Goal: Task Accomplishment & Management: Manage account settings

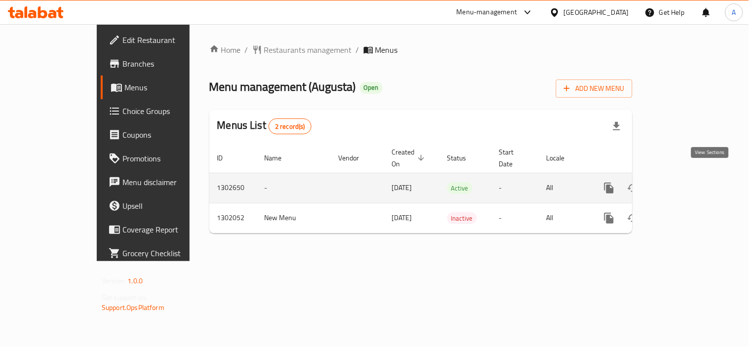
click at [685, 184] on icon "enhanced table" at bounding box center [680, 188] width 9 height 9
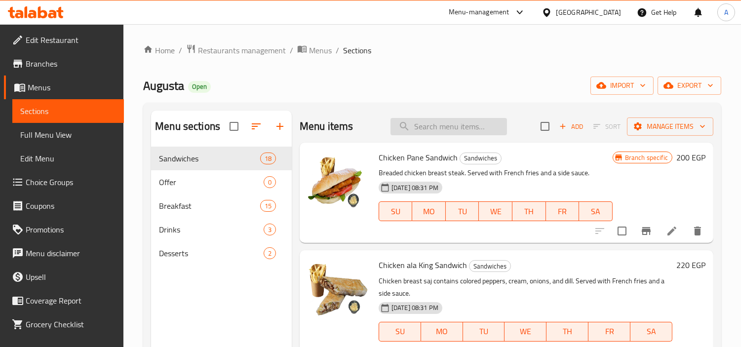
click at [450, 132] on input "search" at bounding box center [449, 126] width 117 height 17
paste input "ساندوتش صدر دجاج مشوى"
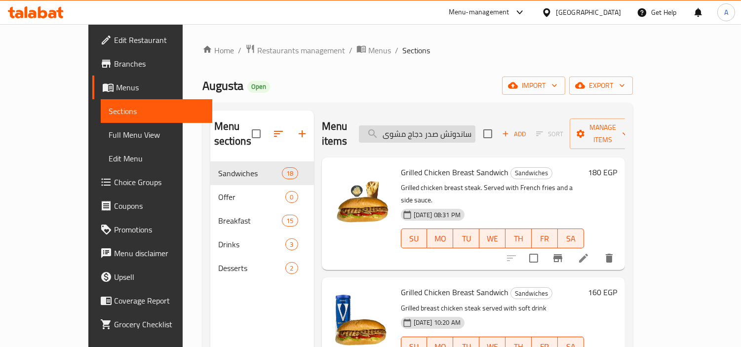
click at [453, 127] on input "ساندوتش صدر دجاج مشوى" at bounding box center [417, 133] width 117 height 17
paste input "رض ساندويتش البيتزا"
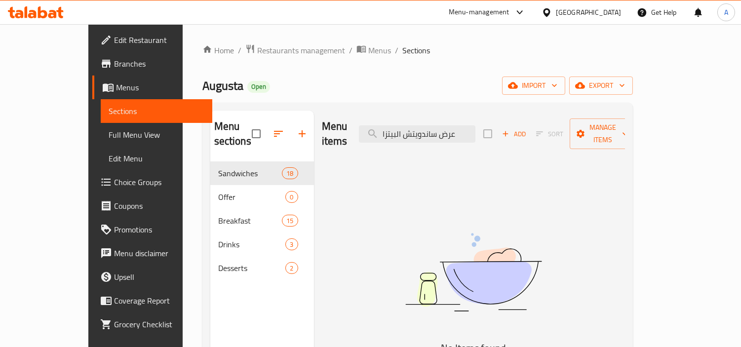
drag, startPoint x: 468, startPoint y: 127, endPoint x: 552, endPoint y: 139, distance: 84.9
click at [552, 139] on div "Menu items عرض ساندويتش البيتزا Add Sort Manage items" at bounding box center [473, 134] width 303 height 47
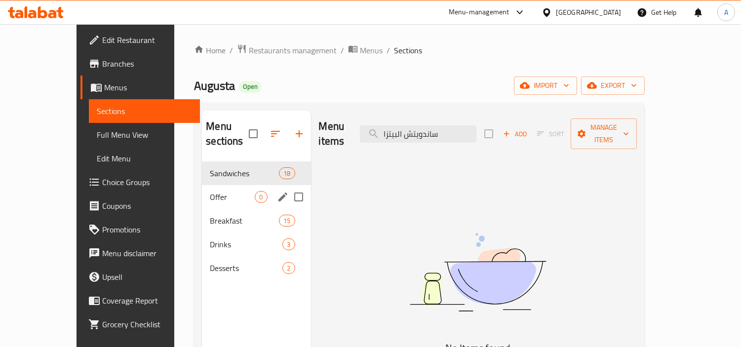
click at [210, 191] on span "Offer" at bounding box center [232, 197] width 45 height 12
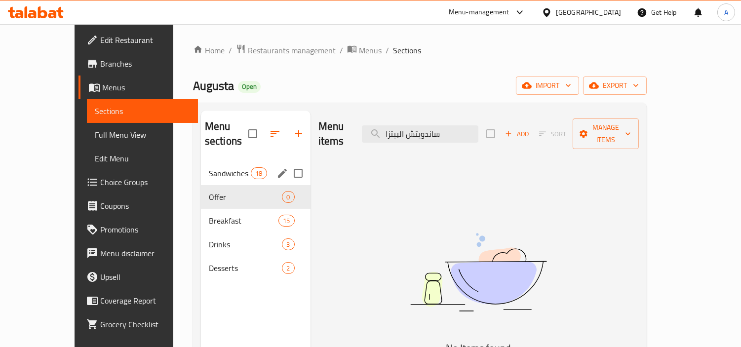
click at [201, 164] on div "Sandwiches 18" at bounding box center [256, 174] width 110 height 24
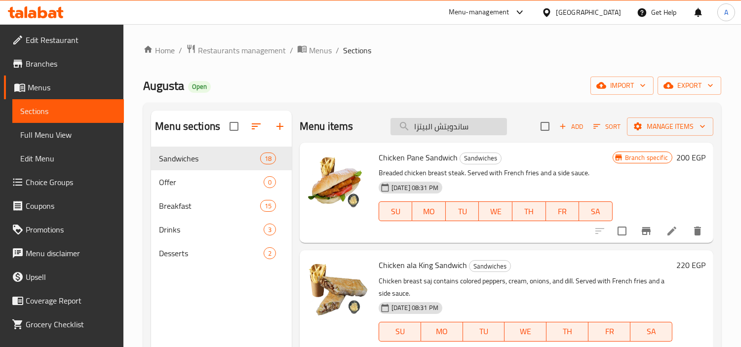
click at [447, 124] on input "ساندويتش البيتزا" at bounding box center [449, 126] width 117 height 17
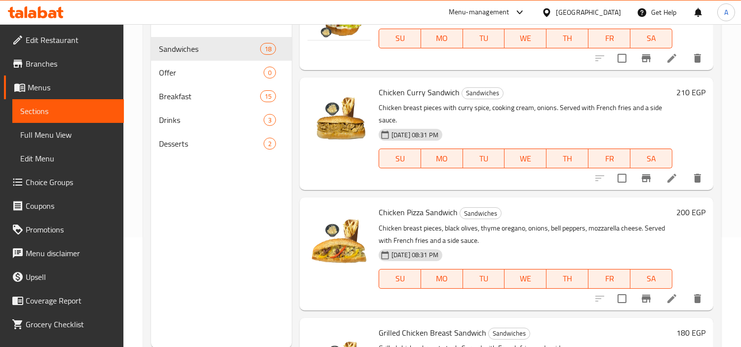
scroll to position [394, 0]
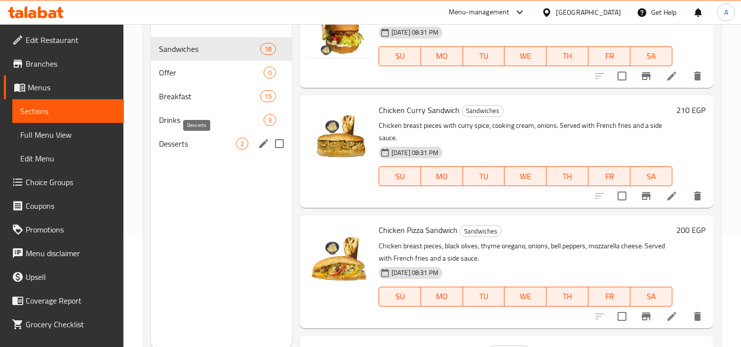
click at [179, 149] on span "Desserts" at bounding box center [197, 144] width 77 height 12
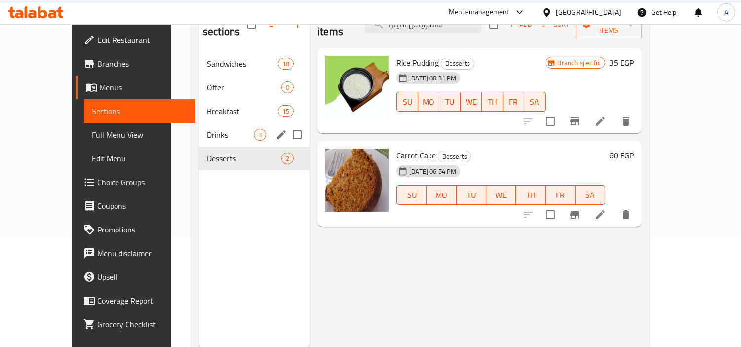
click at [207, 129] on span "Drinks" at bounding box center [230, 135] width 47 height 12
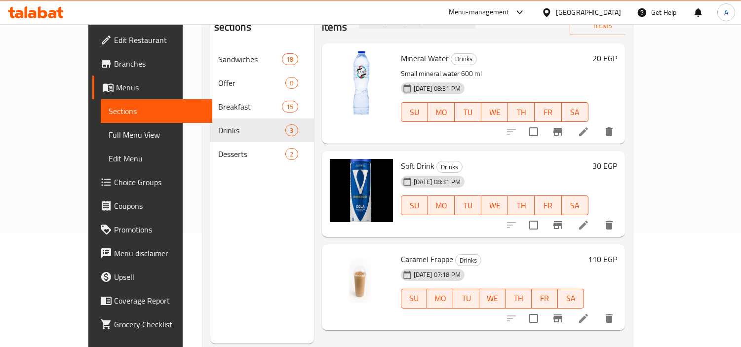
scroll to position [138, 0]
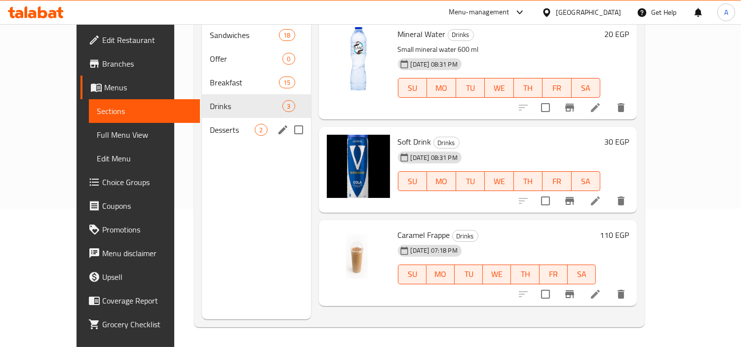
click at [210, 124] on span "Desserts" at bounding box center [232, 130] width 45 height 12
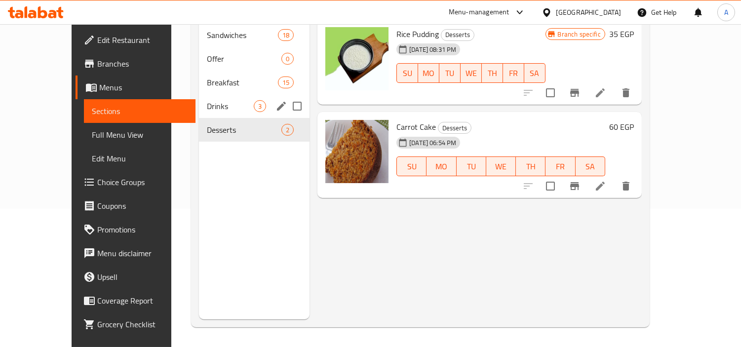
click at [207, 100] on div "Drinks 3" at bounding box center [254, 106] width 111 height 24
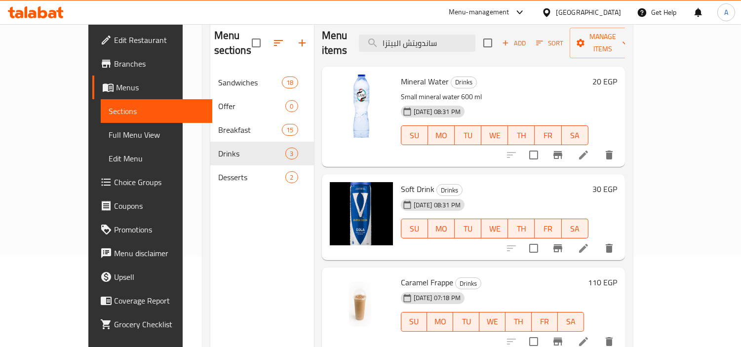
scroll to position [28, 0]
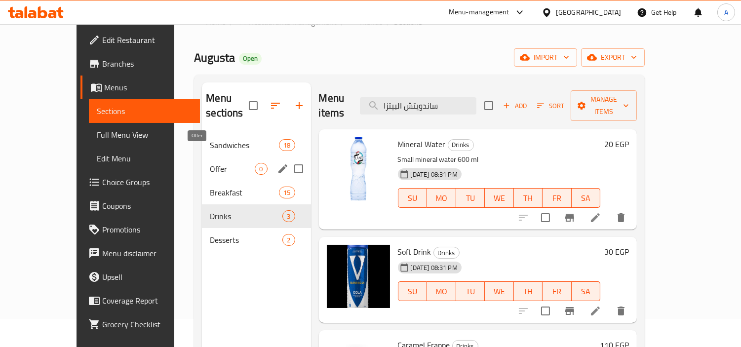
click at [202, 136] on div "Sandwiches 18" at bounding box center [256, 145] width 109 height 24
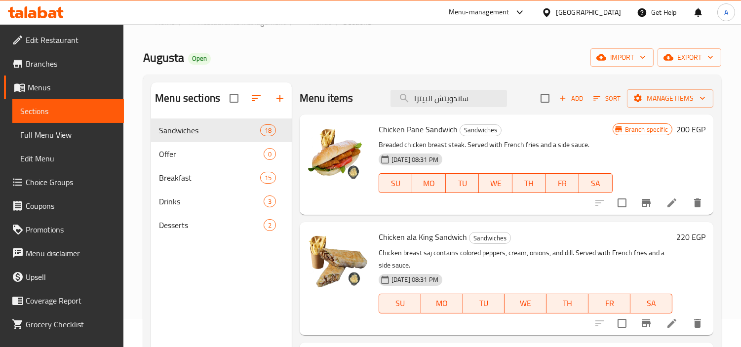
click at [442, 64] on div "Augusta Open import export" at bounding box center [432, 57] width 578 height 18
click at [447, 103] on input "ساندويتش البيتزا" at bounding box center [449, 98] width 117 height 17
paste input "تش"
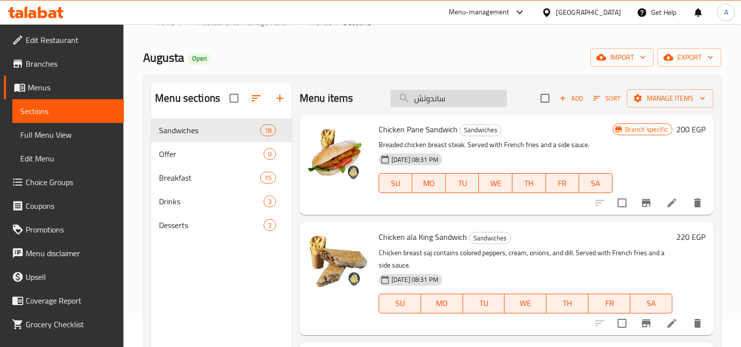
click at [432, 102] on input "ساندوتش" at bounding box center [449, 98] width 117 height 17
paste input "صدر دجاج مشوى"
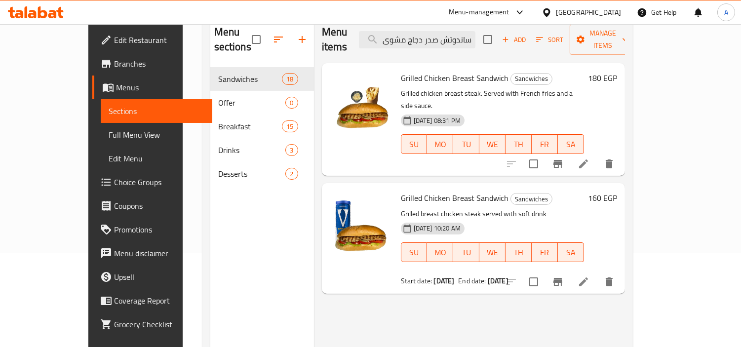
scroll to position [138, 0]
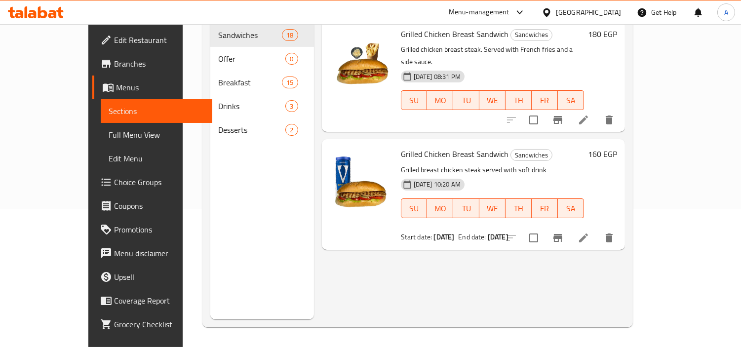
type input "ساندوتش صدر دجاج مشوى"
click at [590, 232] on icon at bounding box center [584, 238] width 12 height 12
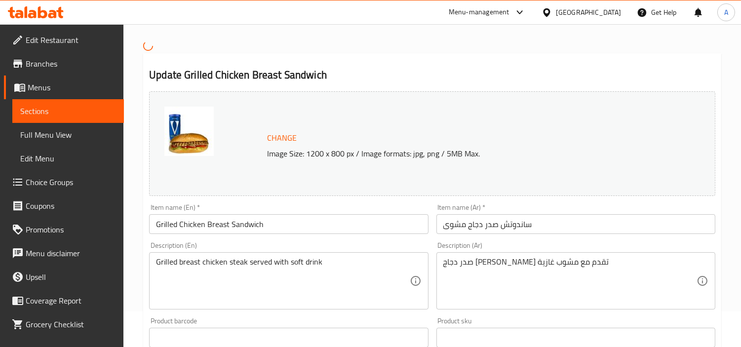
scroll to position [55, 0]
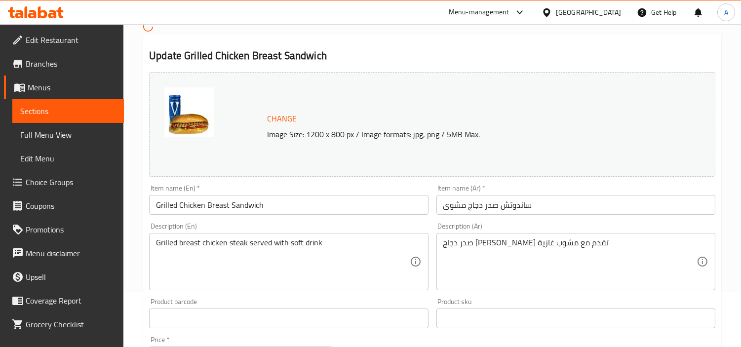
click at [211, 200] on input "Grilled Chicken Breast Sandwich" at bounding box center [288, 205] width 279 height 20
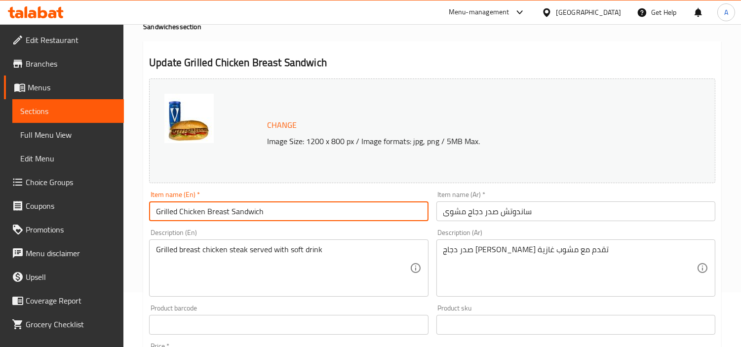
click at [211, 200] on div "Item name (En)   * Grilled Chicken Breast Sandwich Item name (En) *" at bounding box center [288, 206] width 279 height 30
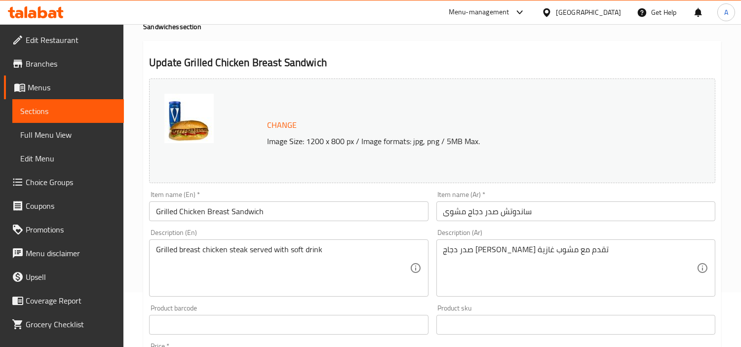
click at [223, 211] on input "Grilled Chicken Breast Sandwich" at bounding box center [288, 212] width 279 height 20
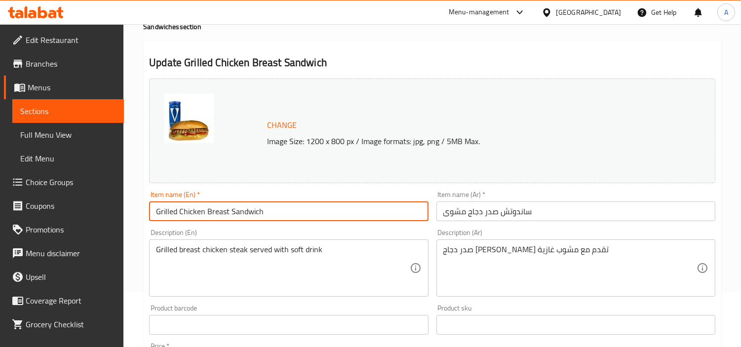
click at [223, 211] on input "Grilled Chicken Breast Sandwich" at bounding box center [288, 212] width 279 height 20
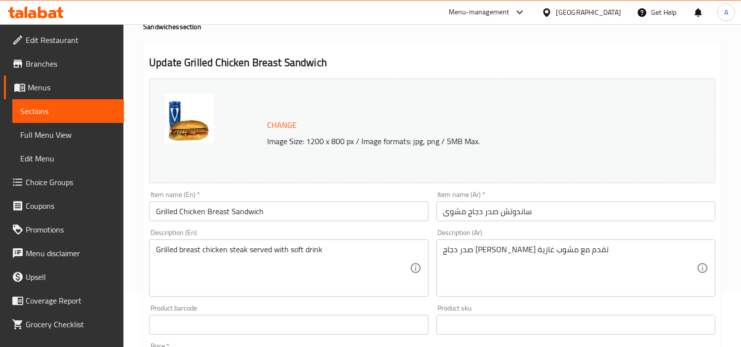
click at [489, 219] on input "ساندوتش صدر دجاج مشوى" at bounding box center [576, 212] width 279 height 20
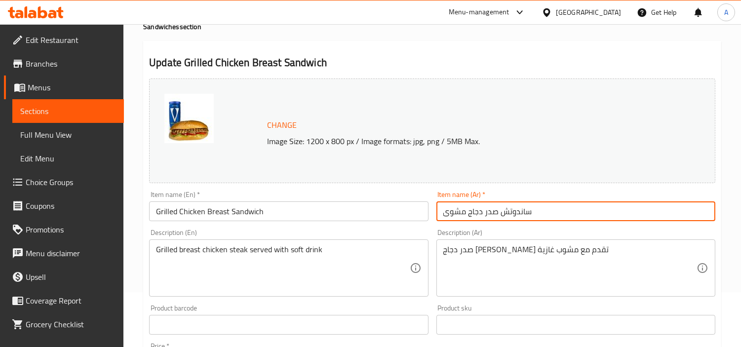
click at [489, 219] on input "ساندوتش صدر دجاج مشوى" at bounding box center [576, 212] width 279 height 20
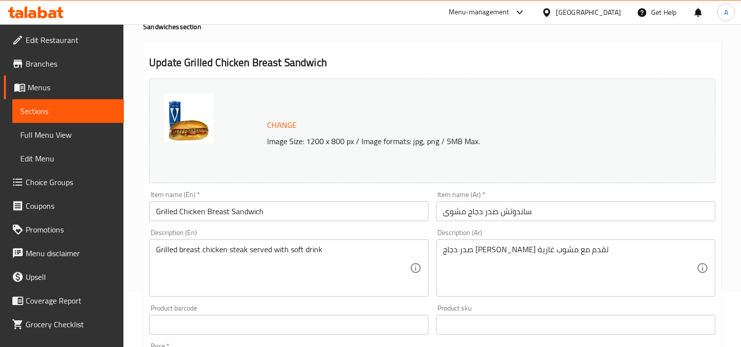
click at [559, 259] on textarea "صدر دجاج ستيك مشوي تقدم مع مشوب غازية" at bounding box center [570, 268] width 253 height 47
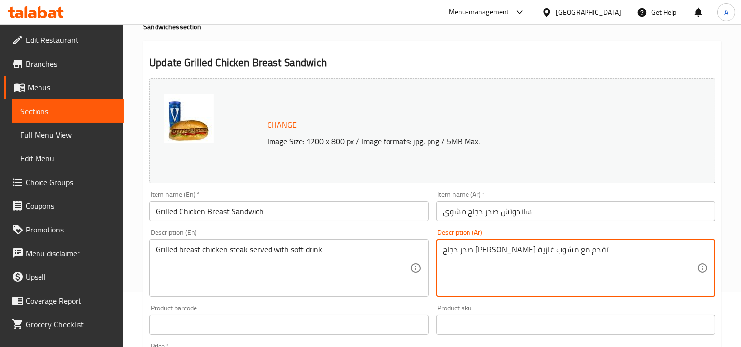
click at [559, 259] on textarea "صدر دجاج ستيك مشوي تقدم مع مشوب غازية" at bounding box center [570, 268] width 253 height 47
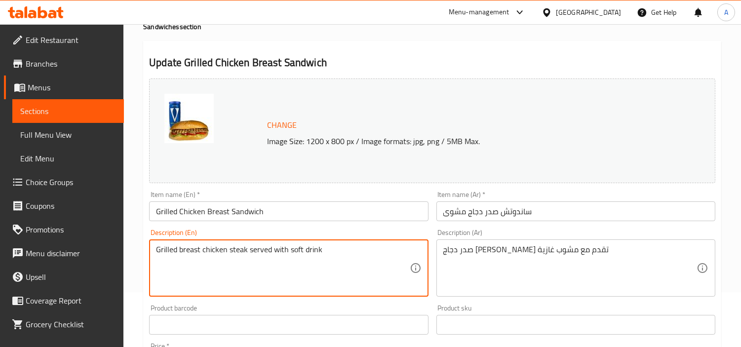
click at [302, 255] on textarea "Grilled breast chicken steak served with soft drink" at bounding box center [282, 268] width 253 height 47
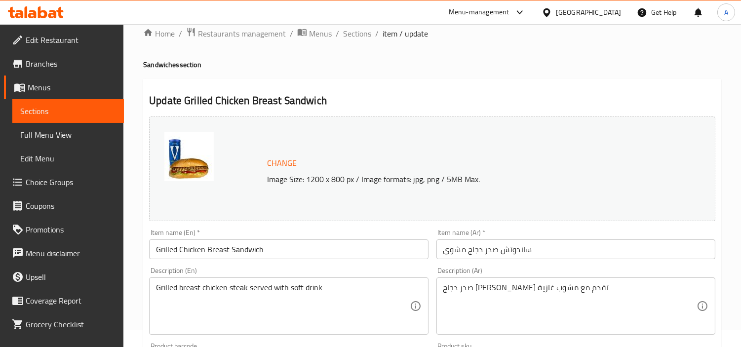
scroll to position [0, 0]
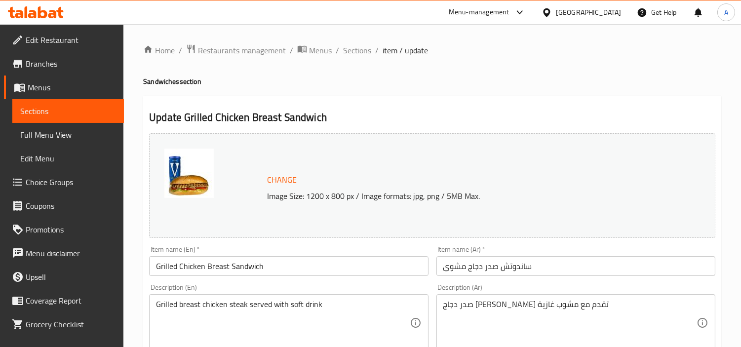
drag, startPoint x: 366, startPoint y: 56, endPoint x: 374, endPoint y: 62, distance: 10.7
click at [366, 56] on span "Sections" at bounding box center [357, 50] width 28 height 12
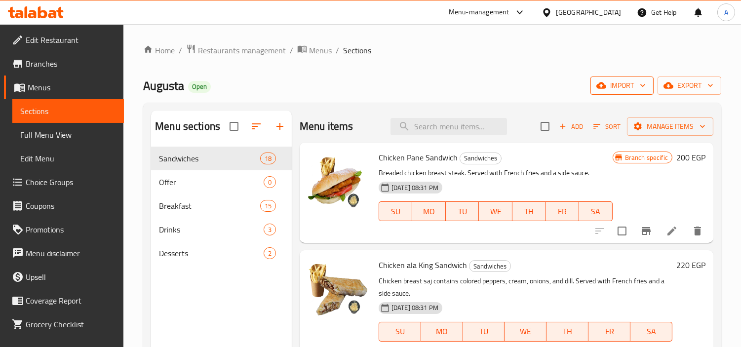
click at [616, 88] on span "import" at bounding box center [622, 86] width 47 height 12
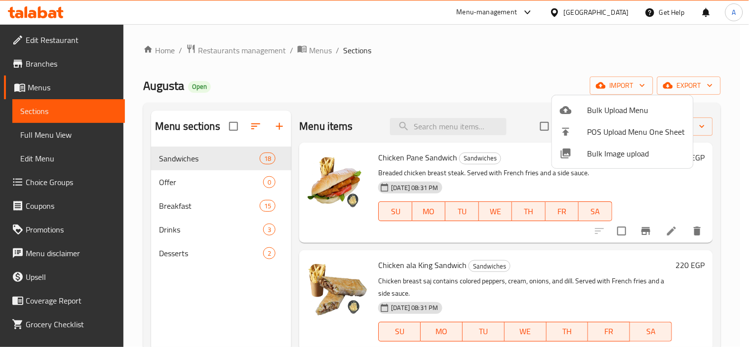
click at [472, 49] on div at bounding box center [374, 173] width 749 height 347
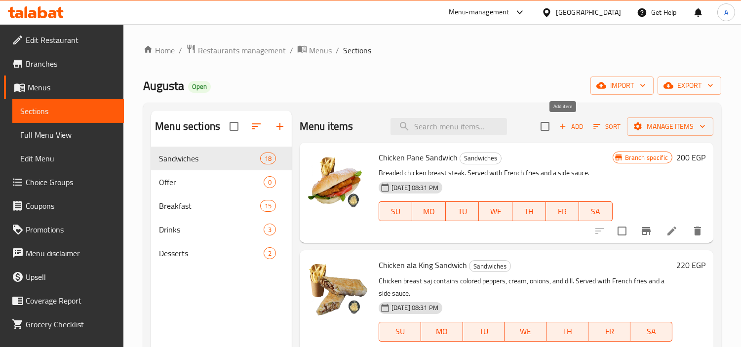
click at [561, 129] on span "Add" at bounding box center [571, 126] width 27 height 11
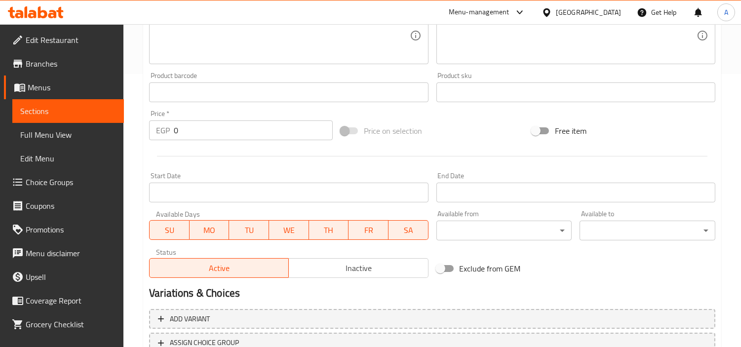
scroll to position [274, 0]
click at [346, 278] on div "Status Active Inactive" at bounding box center [288, 263] width 287 height 38
click at [352, 272] on span "Inactive" at bounding box center [358, 267] width 131 height 14
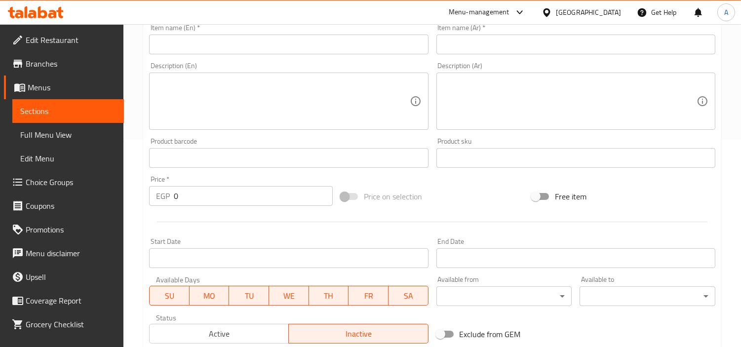
scroll to position [55, 0]
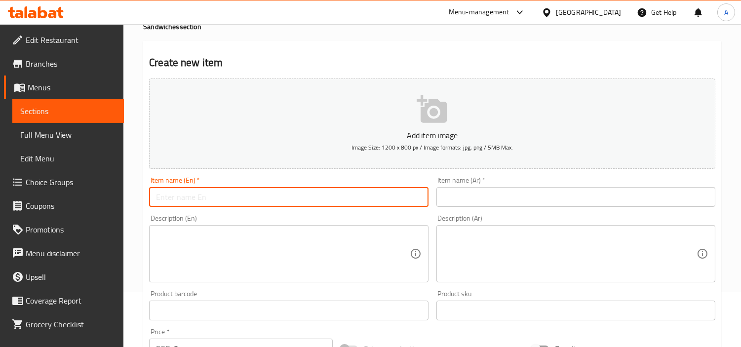
click at [250, 195] on input "text" at bounding box center [288, 197] width 279 height 20
paste input "Grilled Chicken Breast Sandwich"
type input "Grilled Chicken Breast Sandwich"
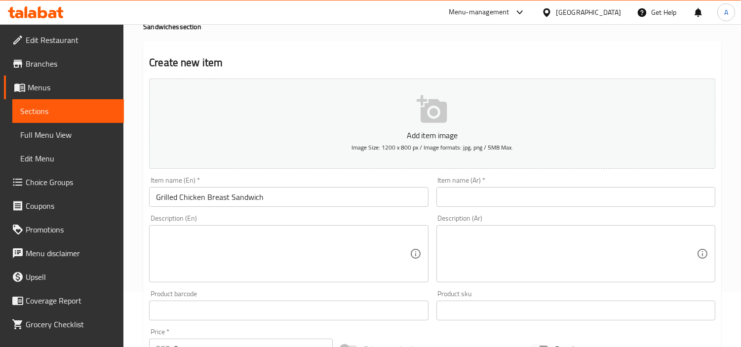
click at [502, 195] on input "text" at bounding box center [576, 197] width 279 height 20
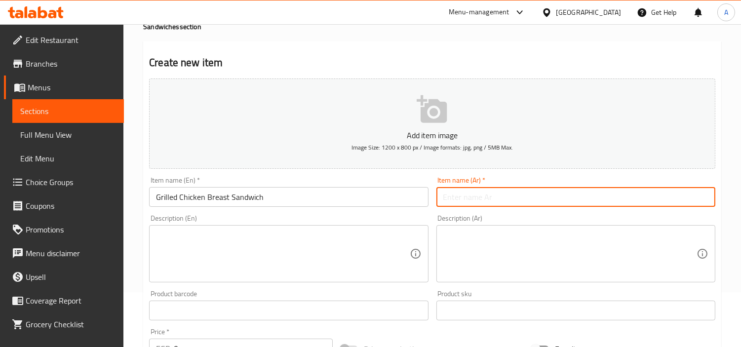
paste input "ساندوتش صدر دجاج مشوى"
type input "ساندوتش صدر دجاج مشوى"
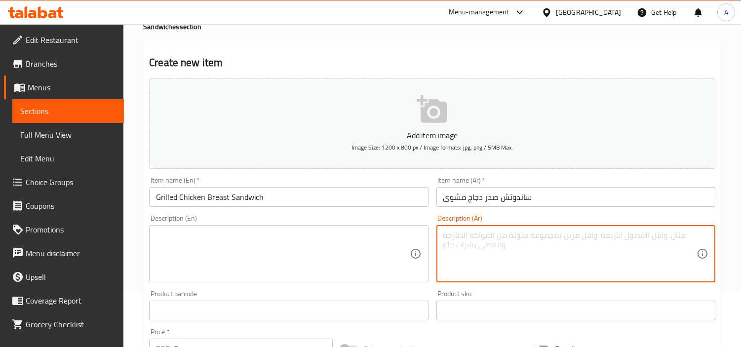
click at [514, 249] on textarea at bounding box center [570, 254] width 253 height 47
paste textarea "صدر دجاج ستيك مشوي تقدم مع مشوب غازية"
type textarea "صدر دجاج ستيك مشوي تقدم مع مشوب غازية"
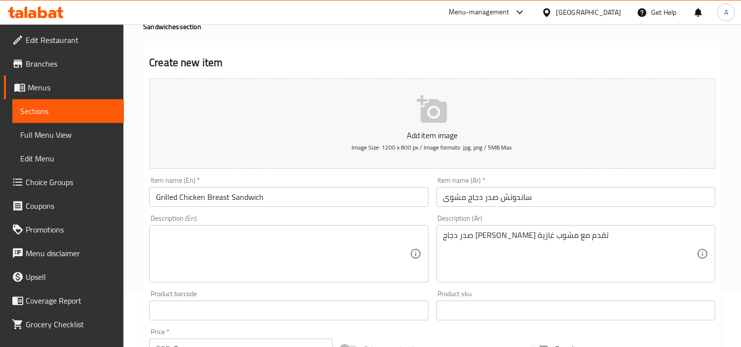
click at [265, 253] on textarea at bounding box center [282, 254] width 253 height 47
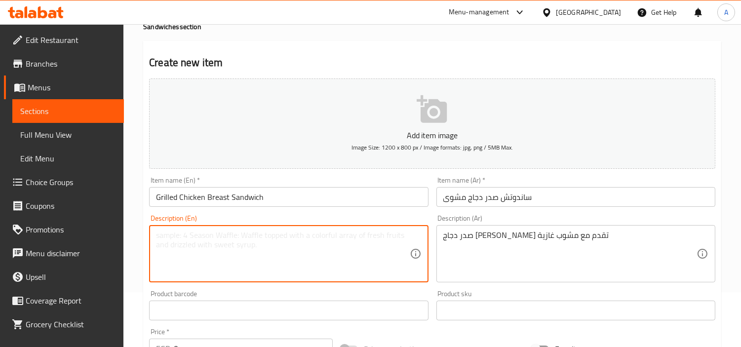
paste textarea "Grilled breast chicken steak served with soft drink"
type textarea "Grilled breast chicken steak served with soft drink"
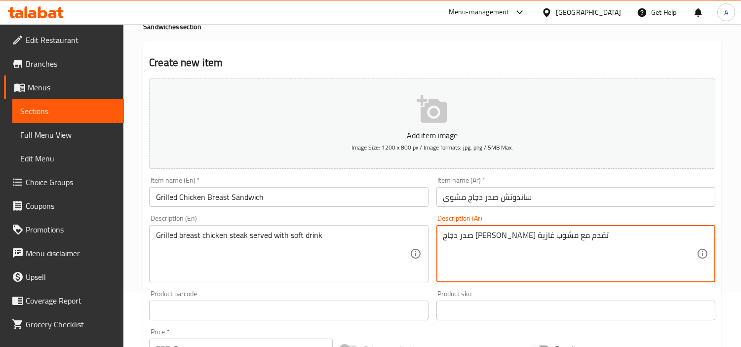
drag, startPoint x: 483, startPoint y: 238, endPoint x: 422, endPoint y: 232, distance: 61.0
paste textarea "ياة"
type textarea "صدر دجاج ستيك مشوي تقدم مع مياة غازية"
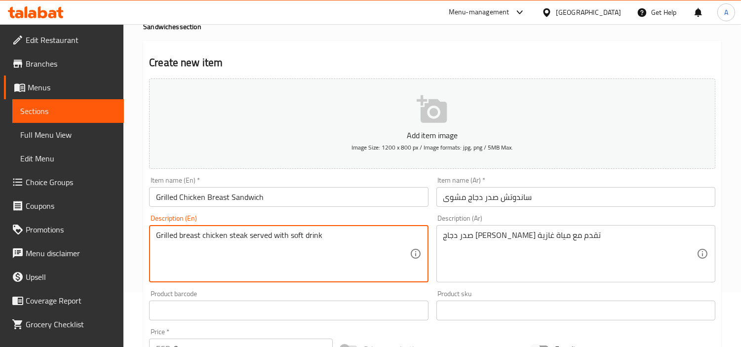
drag, startPoint x: 289, startPoint y: 235, endPoint x: 331, endPoint y: 235, distance: 42.5
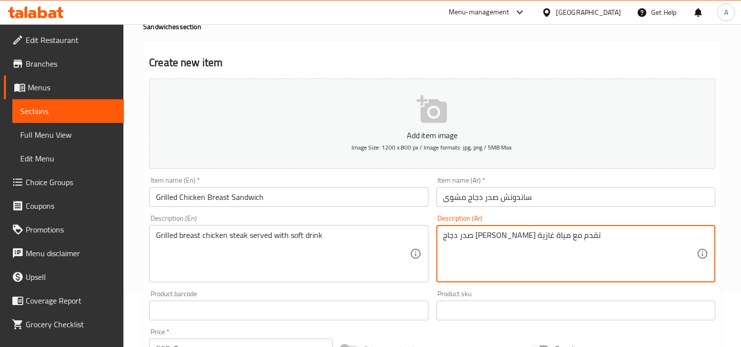
drag, startPoint x: 474, startPoint y: 236, endPoint x: 440, endPoint y: 236, distance: 34.1
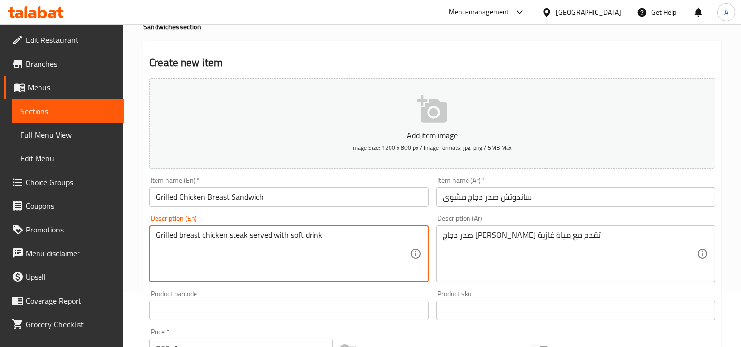
drag, startPoint x: 288, startPoint y: 235, endPoint x: 364, endPoint y: 238, distance: 75.6
click at [354, 238] on textarea "Grilled breast chicken steak served with soft drink" at bounding box center [282, 254] width 253 height 47
paste textarea "meniral water"
click at [309, 231] on textarea "Grilled breast chicken steak served with meniral water" at bounding box center [282, 254] width 253 height 47
click at [302, 235] on textarea "Grilled breast chicken steak served with meniral water" at bounding box center [282, 254] width 253 height 47
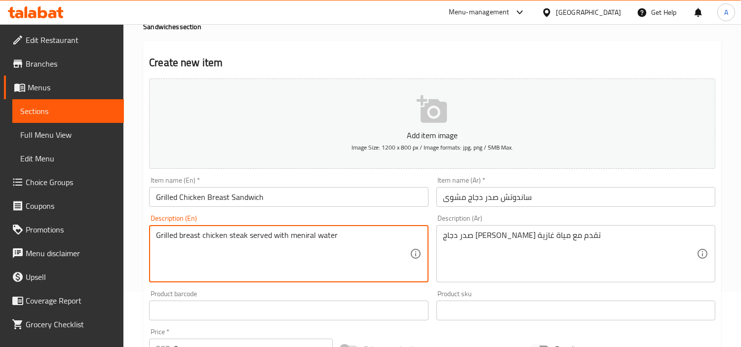
click at [302, 235] on textarea "Grilled breast chicken steak served with meniral water" at bounding box center [282, 254] width 253 height 47
click at [311, 238] on textarea "Grilled breast chicken steak served with mineral water" at bounding box center [282, 254] width 253 height 47
type textarea "Grilled breast chicken steak served with mineral water"
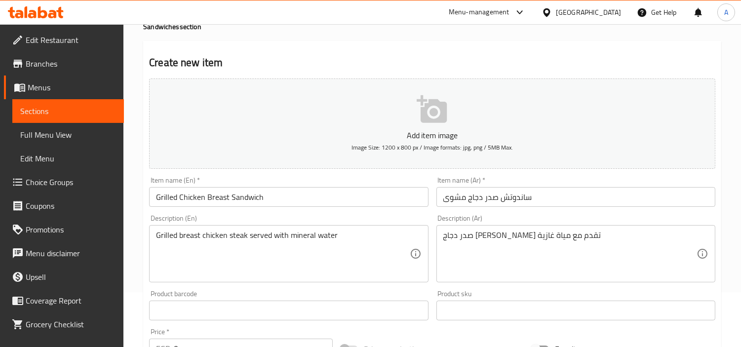
click at [323, 251] on textarea "Grilled breast chicken steak served with mineral water" at bounding box center [282, 254] width 253 height 47
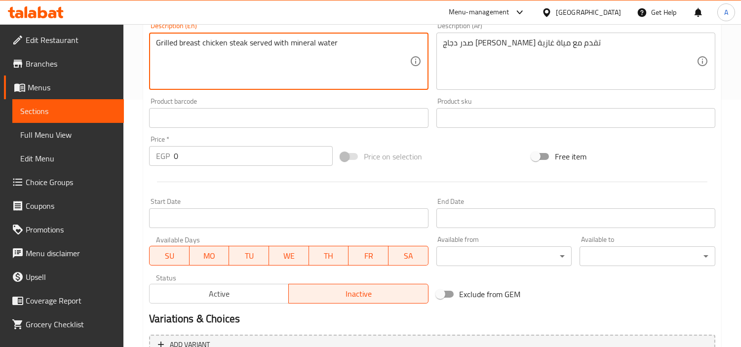
scroll to position [274, 0]
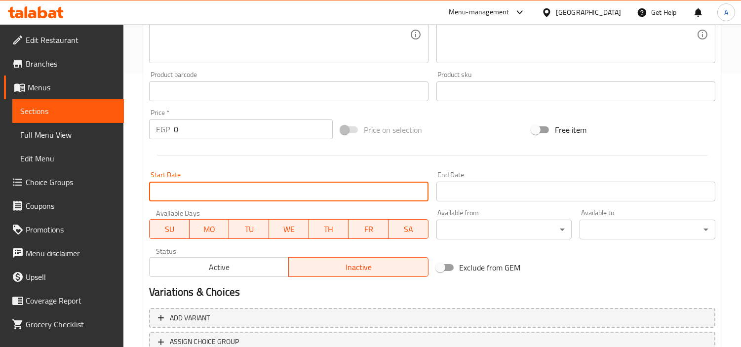
click at [265, 189] on input "Start Date" at bounding box center [288, 192] width 279 height 20
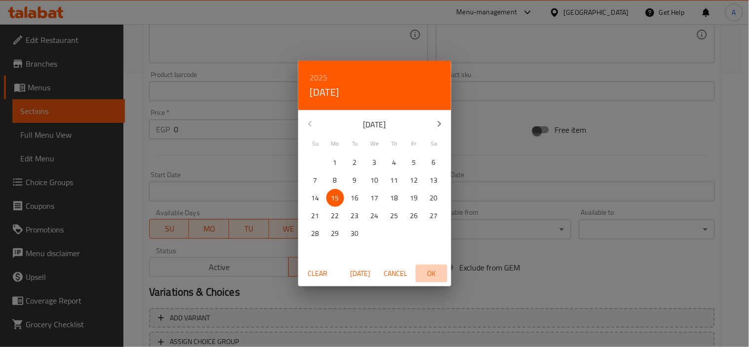
click at [434, 273] on span "OK" at bounding box center [432, 274] width 24 height 12
type input "[DATE]"
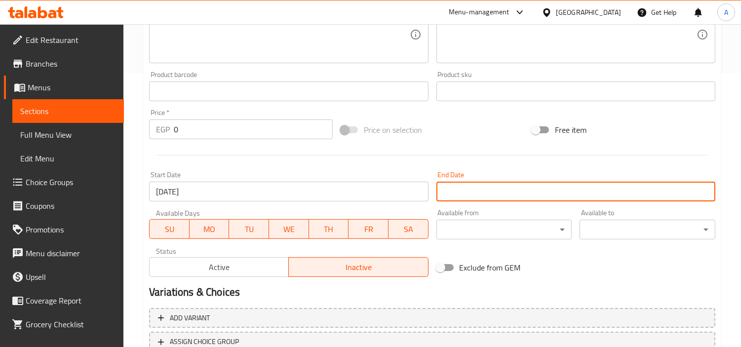
click at [489, 193] on input "Start Date" at bounding box center [576, 192] width 279 height 20
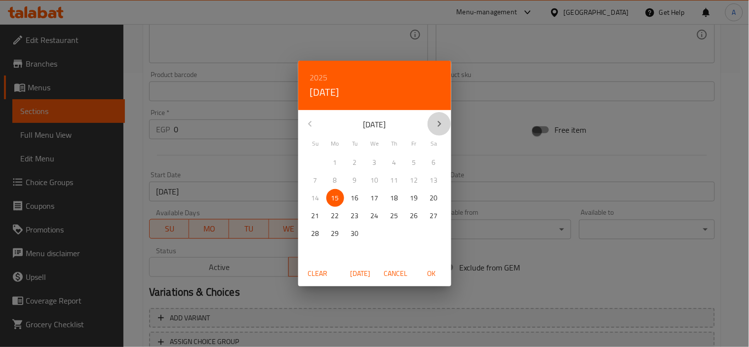
click at [436, 124] on icon "button" at bounding box center [440, 124] width 12 height 12
click at [428, 199] on span "15" at bounding box center [434, 198] width 18 height 12
click at [435, 273] on span "OK" at bounding box center [432, 274] width 24 height 12
type input "[DATE]"
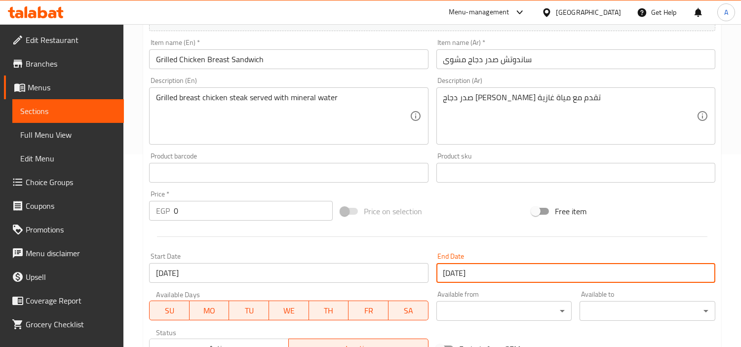
scroll to position [164, 0]
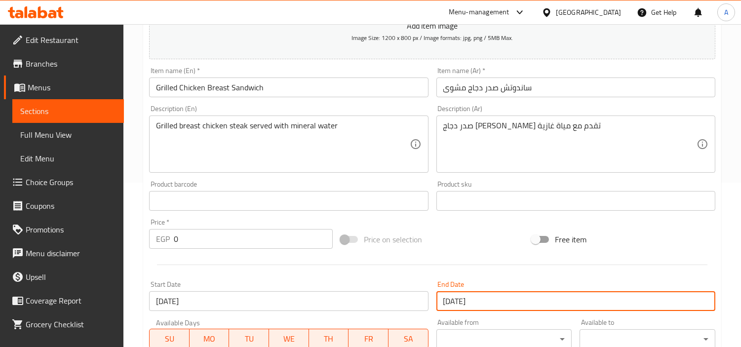
click at [137, 245] on div "Home / Restaurants management / Menus / Sections / item / create Sandwiches sec…" at bounding box center [432, 197] width 618 height 674
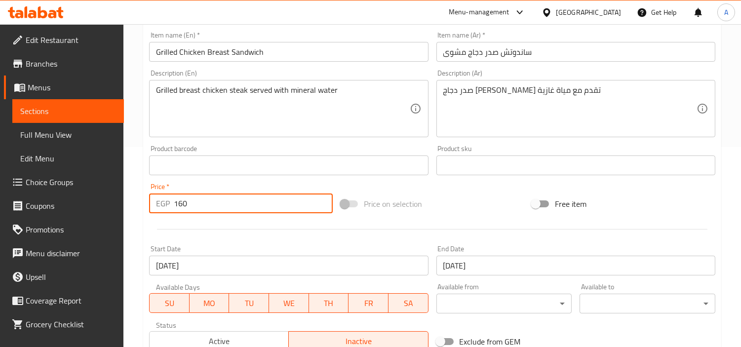
scroll to position [219, 0]
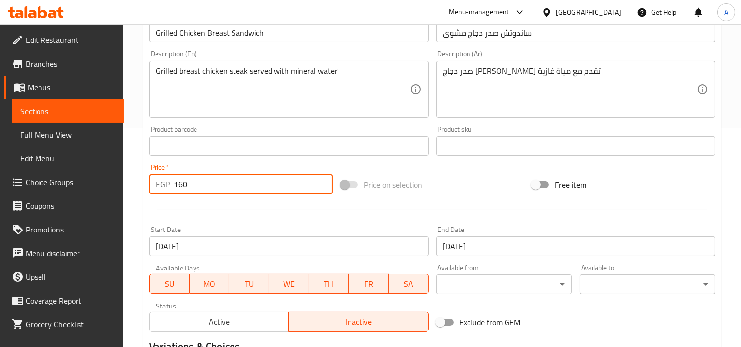
type input "160"
click at [510, 178] on div "Price on selection" at bounding box center [433, 184] width 192 height 27
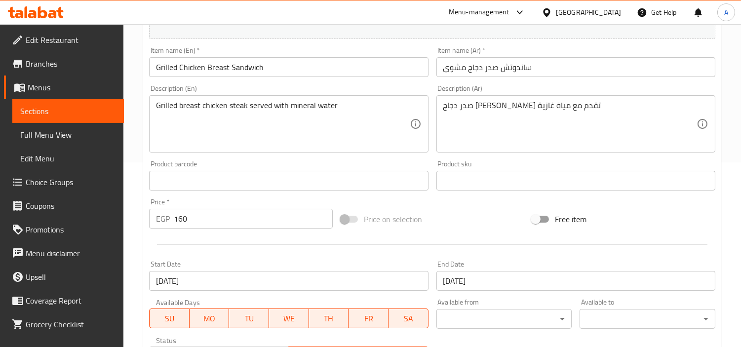
scroll to position [20, 0]
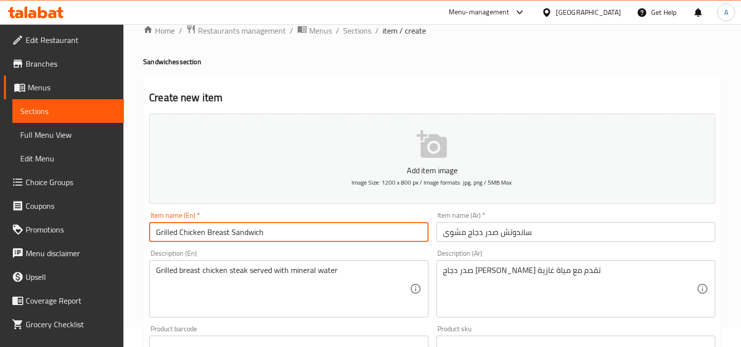
click at [247, 233] on input "Grilled Chicken Breast Sandwich" at bounding box center [288, 232] width 279 height 20
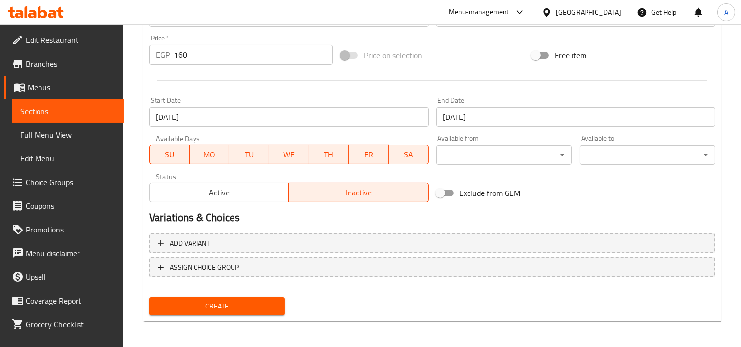
click at [265, 308] on span "Create" at bounding box center [217, 306] width 120 height 12
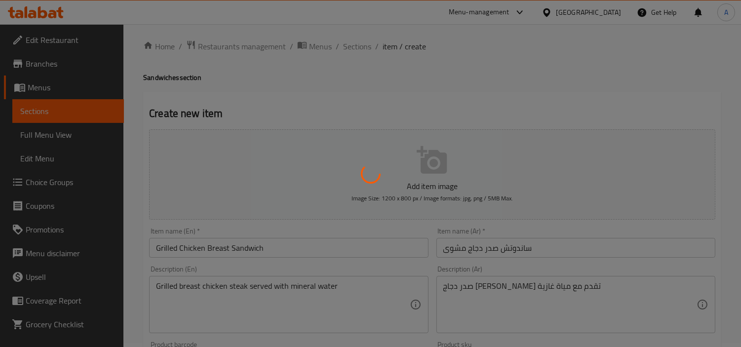
scroll to position [0, 0]
type input "0"
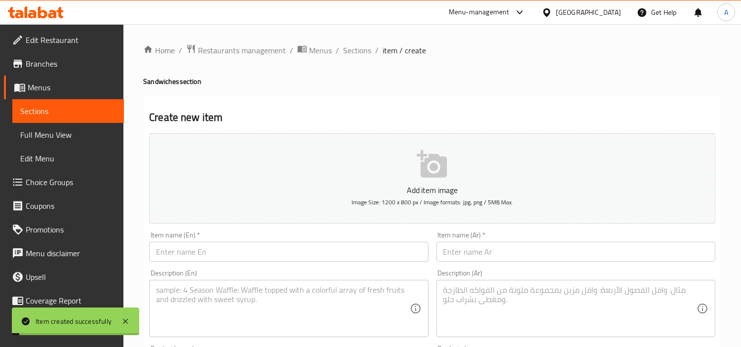
click at [357, 54] on span "Sections" at bounding box center [357, 50] width 28 height 12
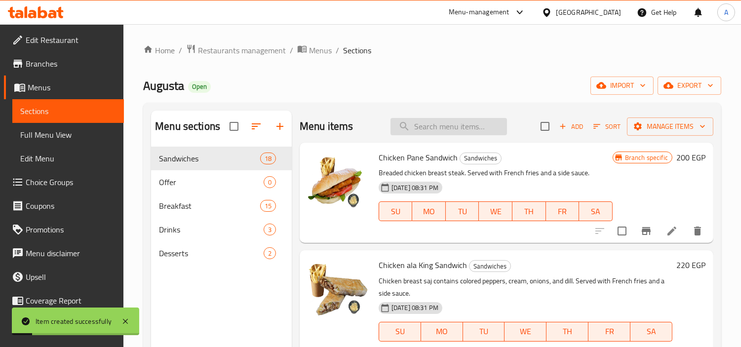
click at [450, 126] on input "search" at bounding box center [449, 126] width 117 height 17
paste input "Grilled Chicken Breast Sandwich"
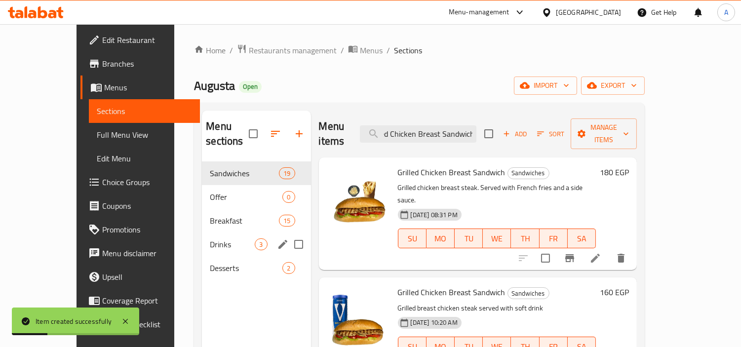
click at [202, 240] on div "Drinks 3" at bounding box center [256, 245] width 109 height 24
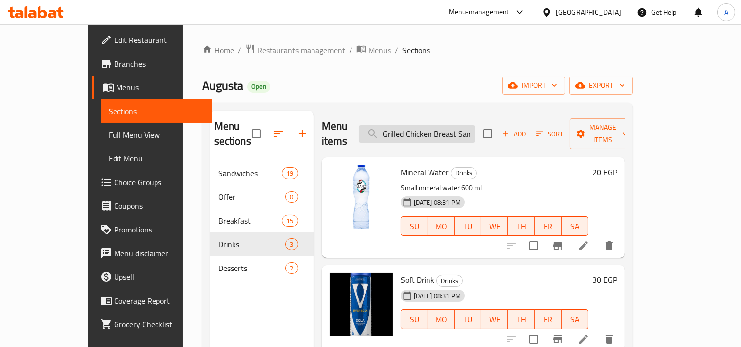
click at [438, 125] on input "Grilled Chicken Breast Sandwich" at bounding box center [417, 133] width 117 height 17
click at [443, 125] on input "Grilled Chicken Breast Sandwich" at bounding box center [417, 133] width 117 height 17
paste input "search"
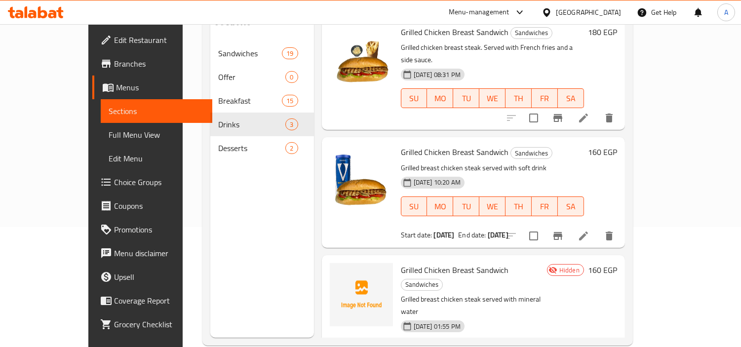
scroll to position [138, 0]
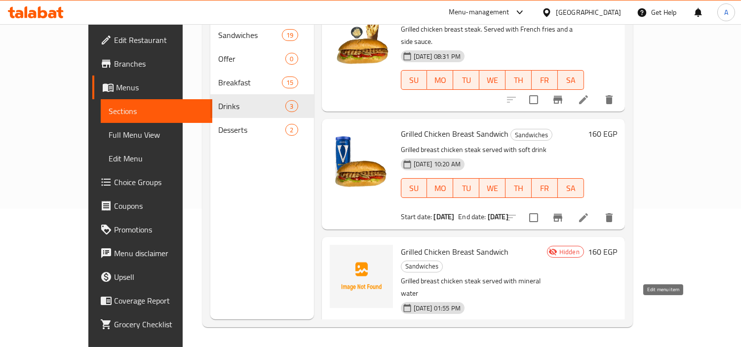
type input "Grilled Chicken Breast Sandwic"
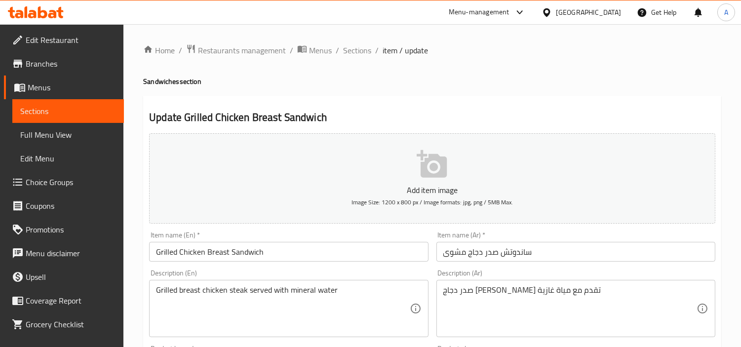
drag, startPoint x: 365, startPoint y: 48, endPoint x: 389, endPoint y: 73, distance: 34.6
click at [365, 48] on span "Sections" at bounding box center [357, 50] width 28 height 12
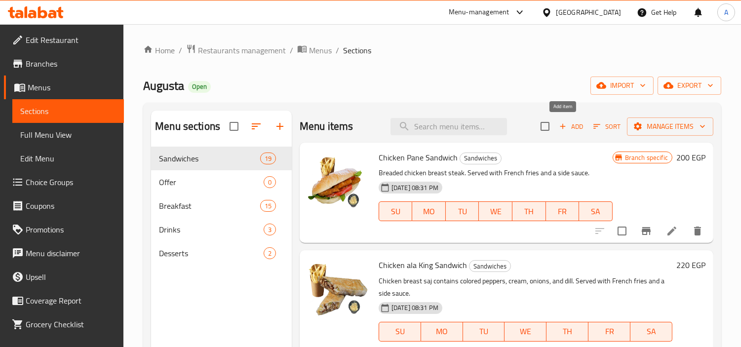
click at [570, 132] on button "Add" at bounding box center [572, 126] width 32 height 15
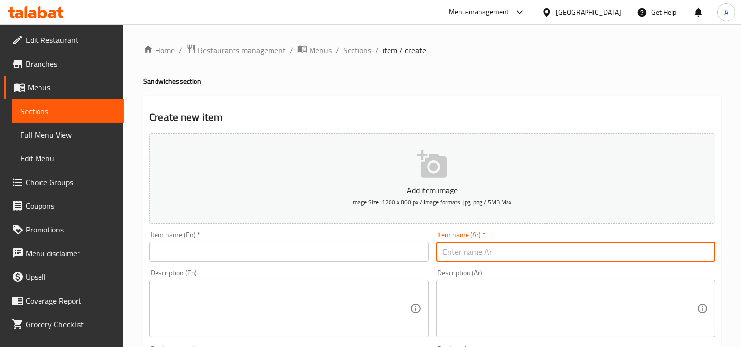
click at [453, 257] on input "text" at bounding box center [576, 252] width 279 height 20
paste input "عرض ساندويتش البيتزا"
type input "عرض ساندويتش البيتزا"
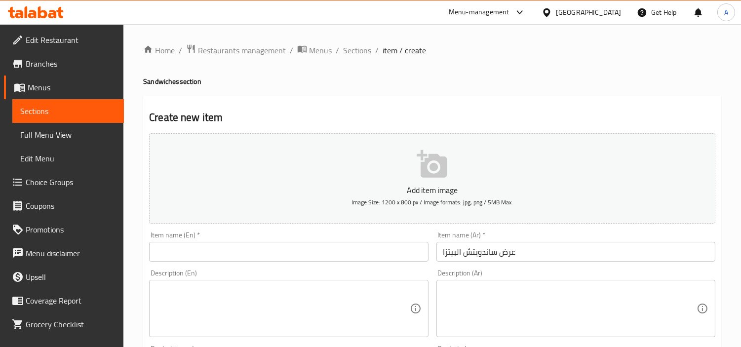
click at [486, 253] on input "عرض ساندويتش البيتزا" at bounding box center [576, 252] width 279 height 20
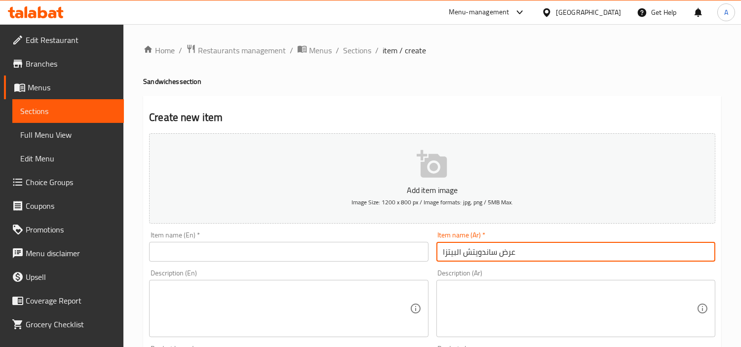
click at [486, 253] on input "عرض ساندويتش البيتزا" at bounding box center [576, 252] width 279 height 20
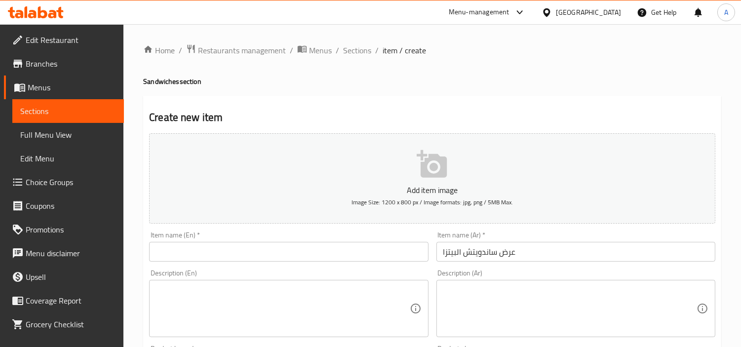
click at [249, 241] on div "Item name (En)   * Item name (En) *" at bounding box center [288, 247] width 279 height 30
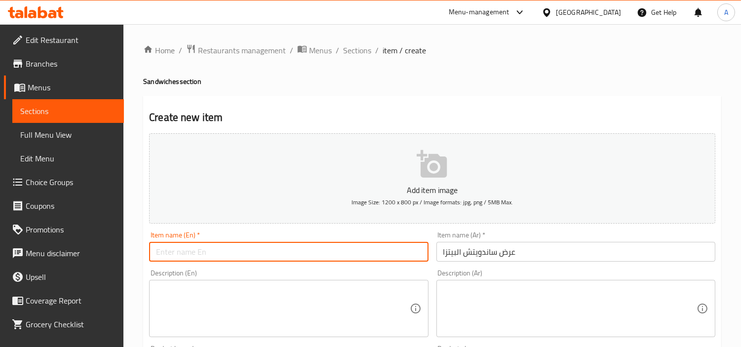
click at [252, 250] on input "text" at bounding box center [288, 252] width 279 height 20
paste input "Pizza Sandwich Offer"
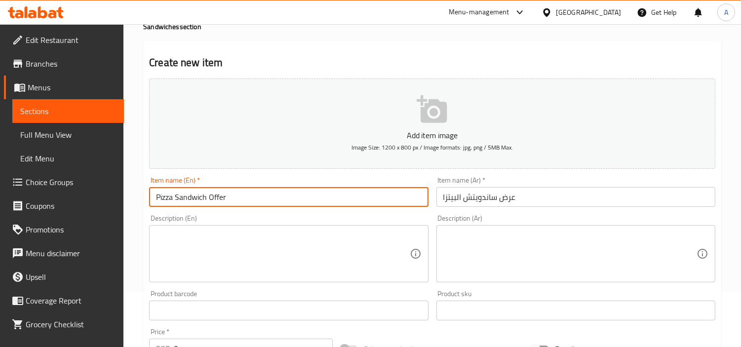
type input "Pizza Sandwich Offer"
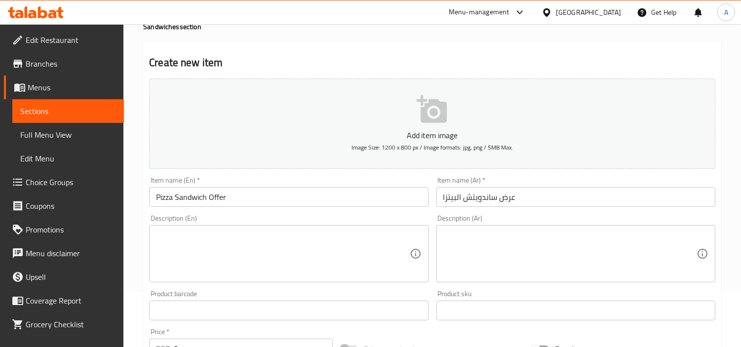
click at [504, 239] on textarea at bounding box center [570, 254] width 253 height 47
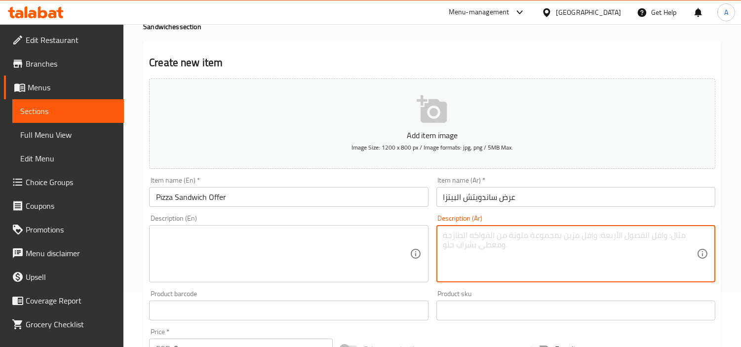
paste textarea "قطع صدر دجاج مع زيتون اسود , زعتر اورجانو , بصل ، فلفل الوان ، جبنة موزاريلا و …"
click at [551, 238] on textarea "قطع صدر دجاج مع زيتون اسود , زعتر اورجانو , بصل ، فلفل الوان ، جبنة موزاريلا و …" at bounding box center [570, 254] width 253 height 47
click at [578, 239] on textarea "قطع صدر دجاج مع زيتون اسود , زعتر اورجانو، بصل ، فلفل الوان ، جبنة موزاريلا و ت…" at bounding box center [570, 254] width 253 height 47
click at [568, 236] on textarea "قطع صدر دجاج مع زيتون اسود , زعتر اورجانو، بصل ، فلفل الوان ، جبنة موزاريلا و ت…" at bounding box center [570, 254] width 253 height 47
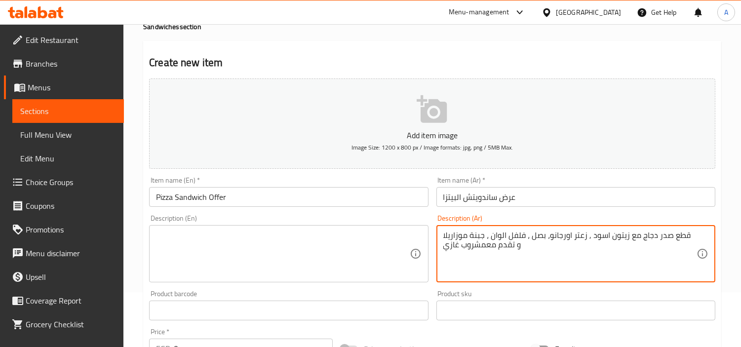
type textarea "قطع صدر دجاج مع زيتون اسود , زعتر اورجانو، بصل ، فلفل الوان ، جبنة موزاريلا و ت…"
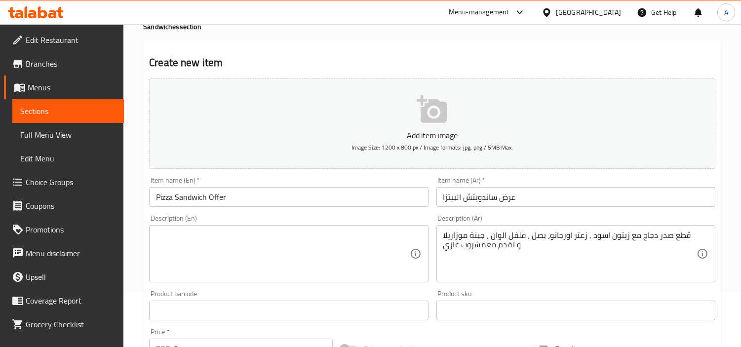
click at [601, 247] on textarea "قطع صدر دجاج مع زيتون اسود , زعتر اورجانو، بصل ، فلفل الوان ، جبنة موزاريلا و ت…" at bounding box center [570, 254] width 253 height 47
click at [279, 257] on textarea at bounding box center [282, 254] width 253 height 47
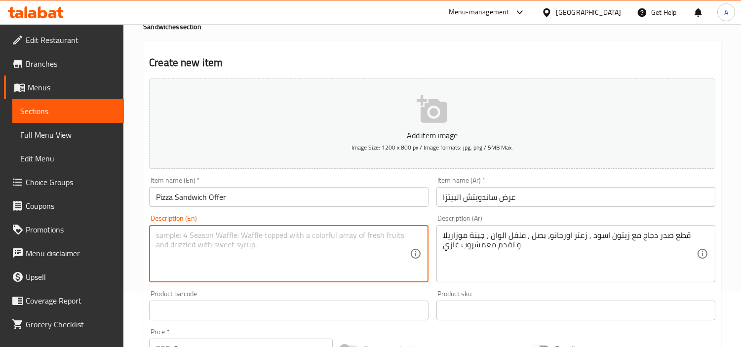
paste textarea "Chicken breast pieces with black olives, thyme, oregano, onions, colored pepper…"
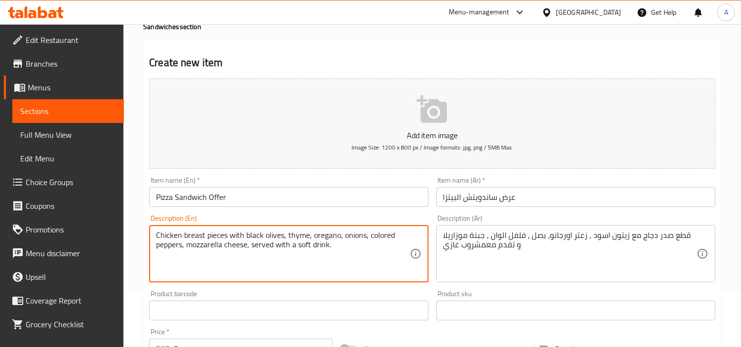
type textarea "Chicken breast pieces with black olives, thyme, oregano, onions, colored pepper…"
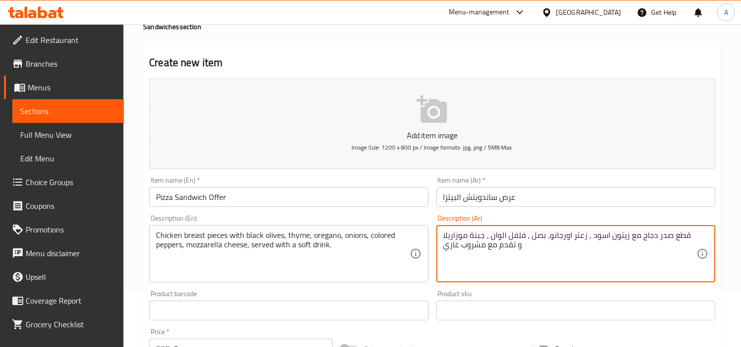
type textarea "قطع صدر دجاج مع زيتون اسود , زعتر اورجانو، بصل ، فلفل الوان ، جبنة موزاريلا و ت…"
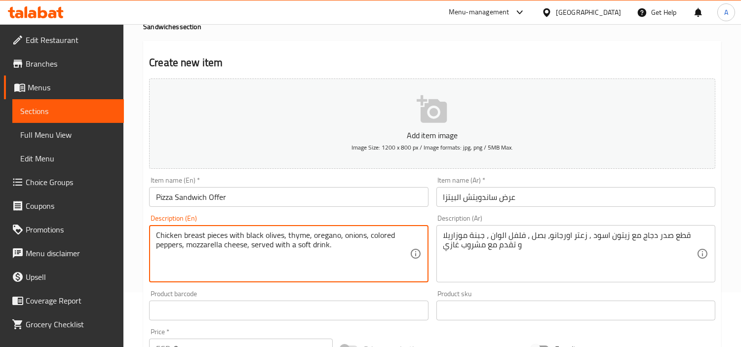
click at [374, 237] on textarea "Chicken breast pieces with black olives, thyme, oregano, onions, colored pepper…" at bounding box center [282, 254] width 253 height 47
click at [382, 240] on textarea "Chicken breast pieces with black olives, thyme, oregano, onions, colored pepper…" at bounding box center [282, 254] width 253 height 47
click at [184, 244] on textarea "Chicken breast pieces with black olives, thyme, oregano, onions, bell peppers, …" at bounding box center [282, 254] width 253 height 47
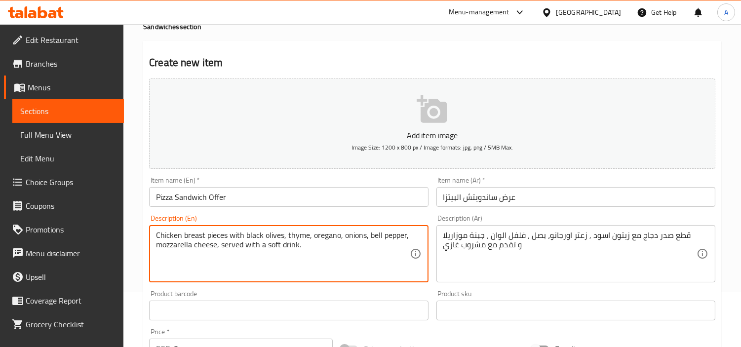
type textarea "Chicken breast pieces with black olives, thyme, oregano, onions, bell pepper, m…"
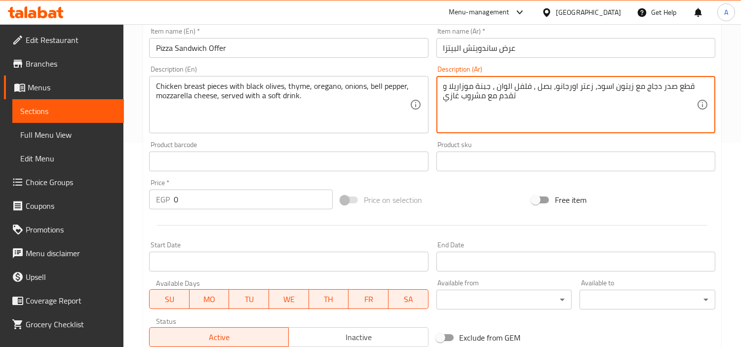
scroll to position [274, 0]
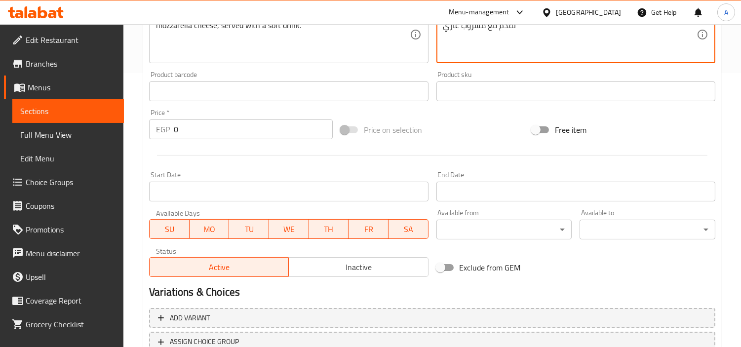
type textarea "قطع صدر دجاج مع زيتون اسود، زعتر اورجانو، بصل ، فلفل الوان ، جبنة موزاريلا و تق…"
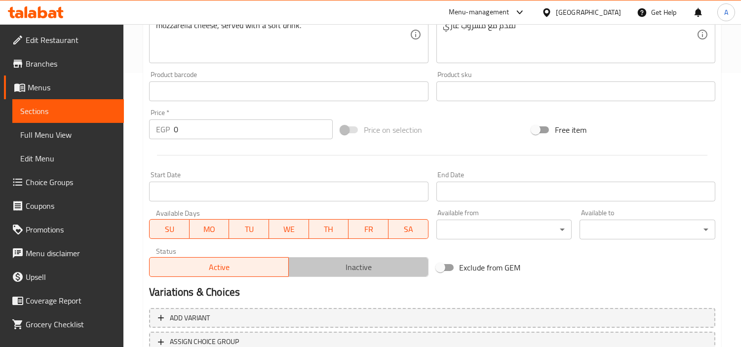
click at [353, 266] on span "Inactive" at bounding box center [358, 267] width 131 height 14
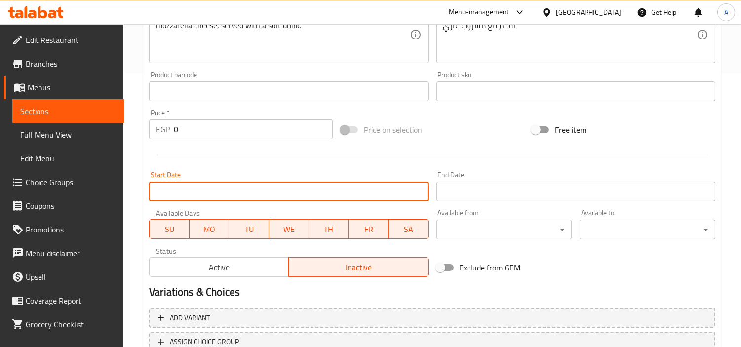
click at [242, 189] on input "Start Date" at bounding box center [288, 192] width 279 height 20
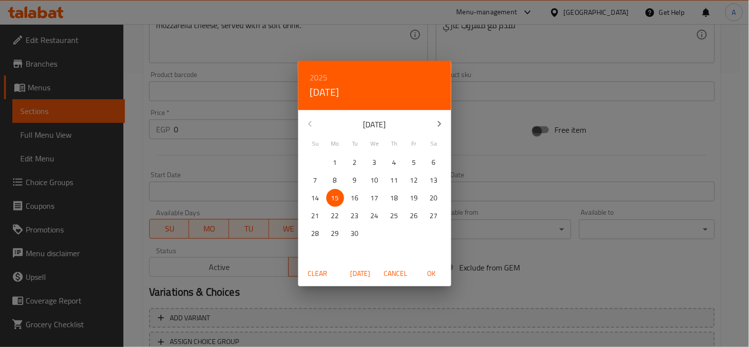
click at [434, 268] on span "OK" at bounding box center [432, 274] width 24 height 12
type input "[DATE]"
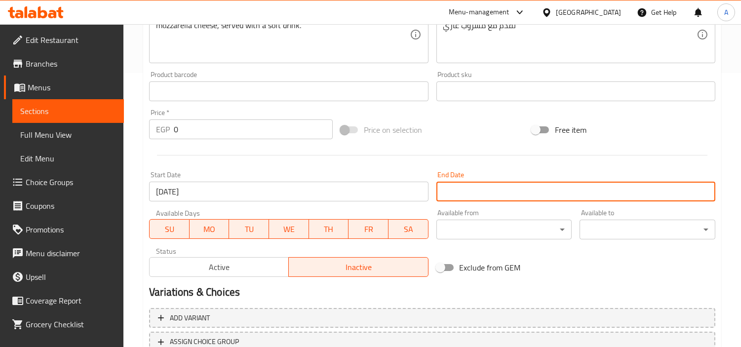
click at [522, 187] on input "Start Date" at bounding box center [576, 192] width 279 height 20
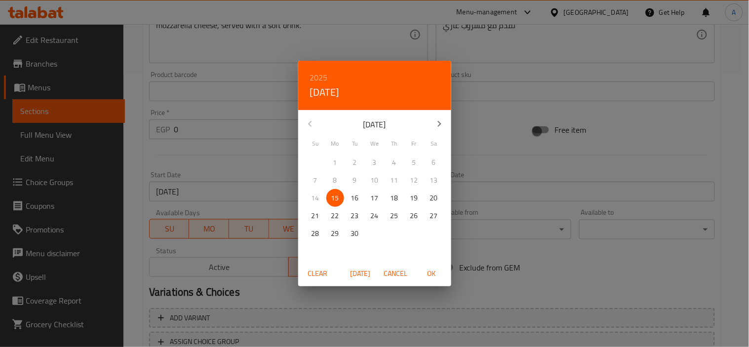
click at [441, 127] on icon "button" at bounding box center [440, 124] width 12 height 12
click at [433, 198] on p "15" at bounding box center [434, 198] width 8 height 12
click at [426, 275] on span "OK" at bounding box center [432, 274] width 24 height 12
type input "[DATE]"
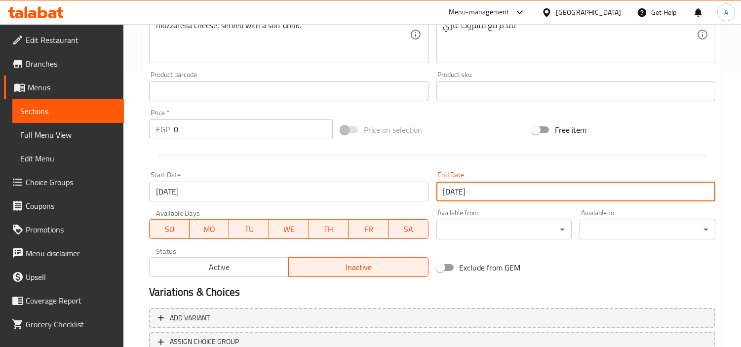
drag, startPoint x: 193, startPoint y: 128, endPoint x: 160, endPoint y: 131, distance: 33.2
click at [160, 131] on div "EGP 0 Price *" at bounding box center [241, 130] width 184 height 20
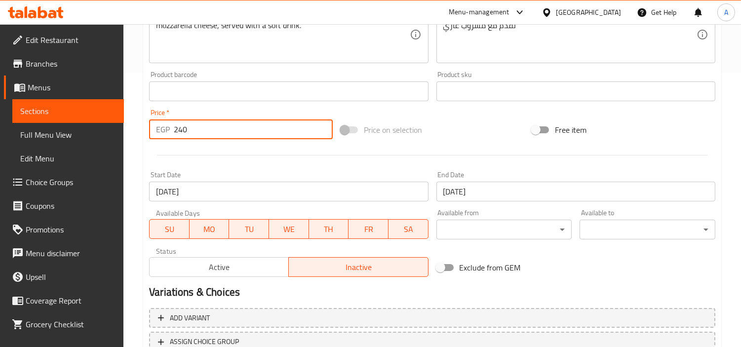
type input "240"
click at [313, 157] on div at bounding box center [432, 155] width 574 height 24
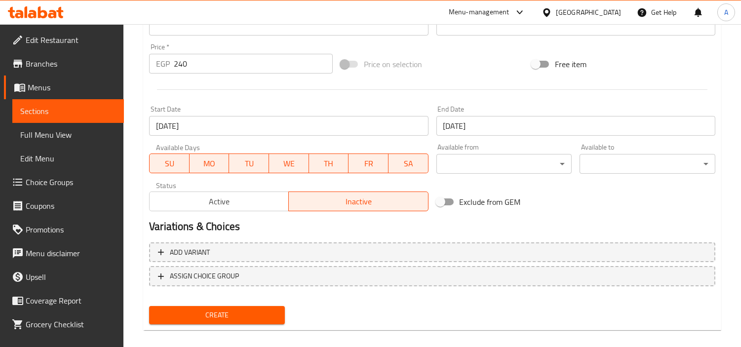
scroll to position [349, 0]
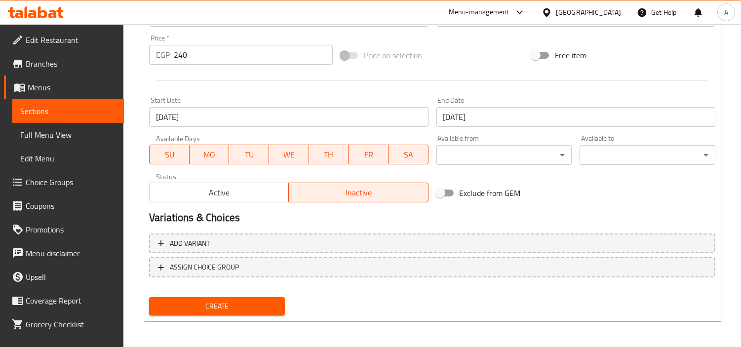
click at [255, 302] on span "Create" at bounding box center [217, 306] width 120 height 12
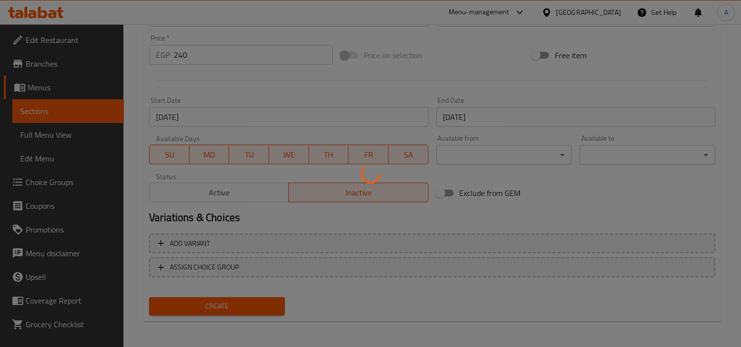
type input "0"
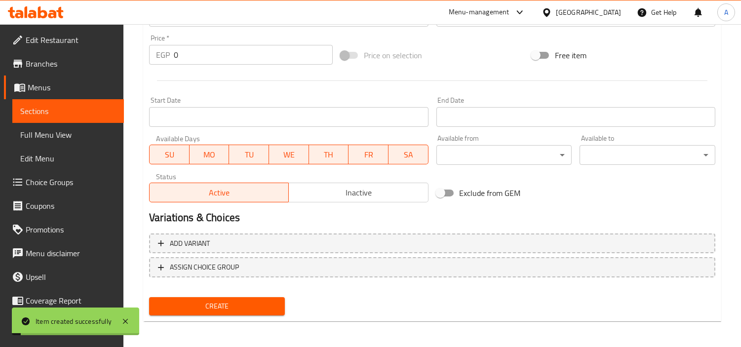
click at [80, 137] on span "Full Menu View" at bounding box center [68, 135] width 96 height 12
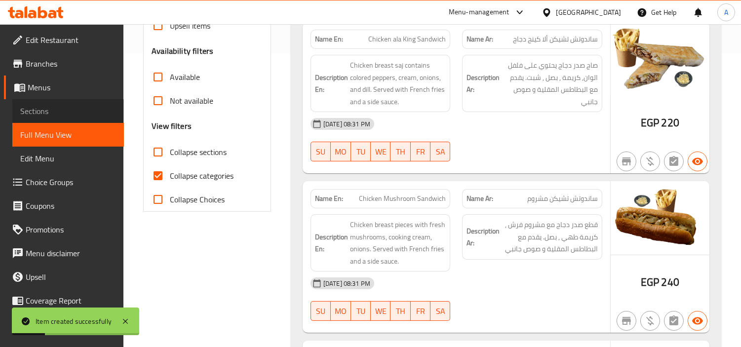
click at [68, 106] on span "Sections" at bounding box center [68, 111] width 96 height 12
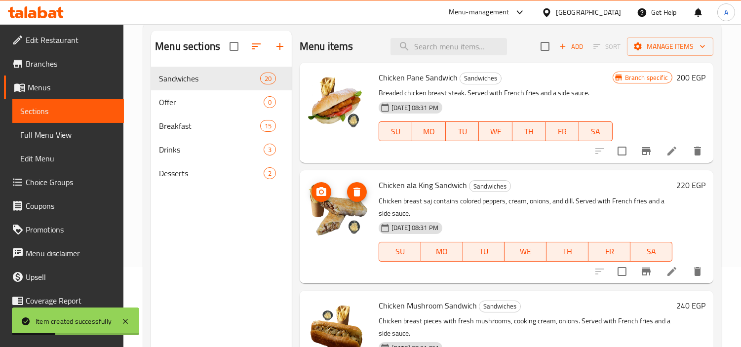
scroll to position [28, 0]
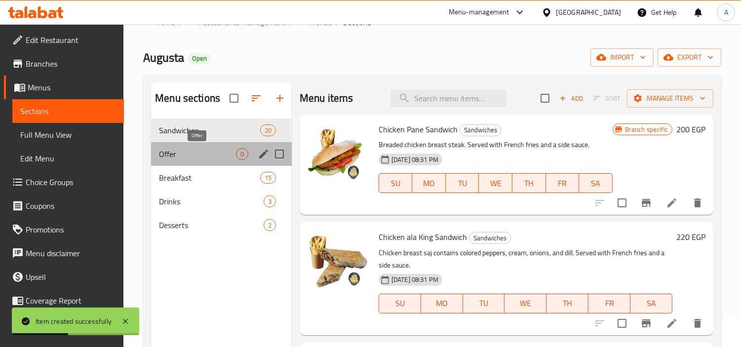
click at [216, 150] on span "Offer" at bounding box center [197, 154] width 77 height 12
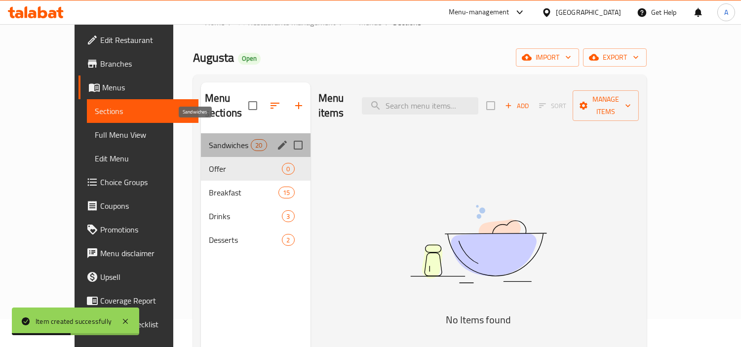
click at [210, 139] on span "Sandwiches" at bounding box center [230, 145] width 42 height 12
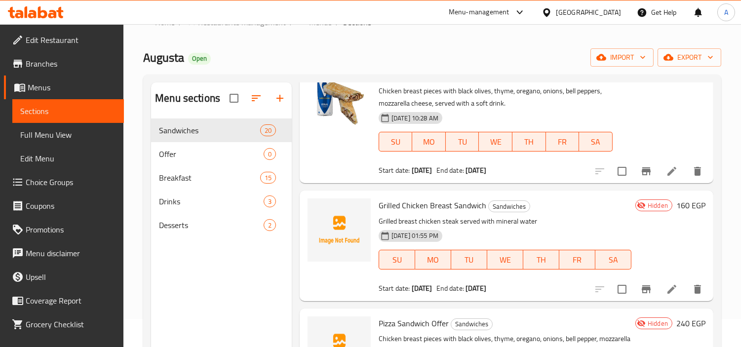
scroll to position [138, 0]
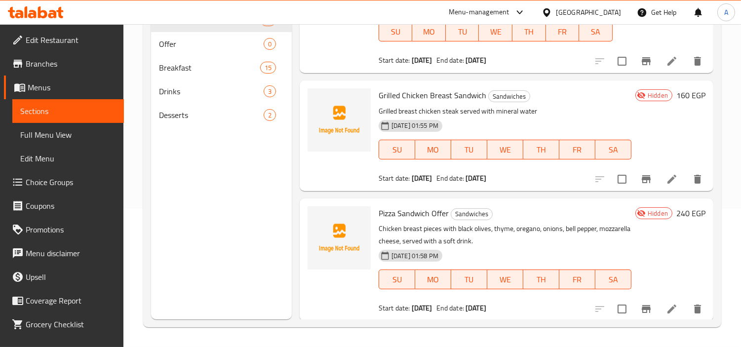
click at [64, 136] on span "Full Menu View" at bounding box center [68, 135] width 96 height 12
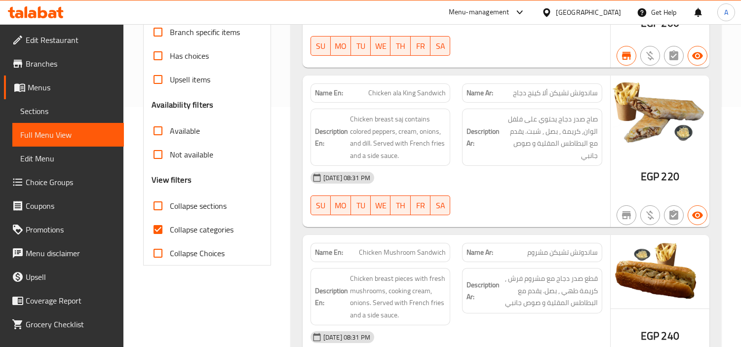
scroll to position [248, 0]
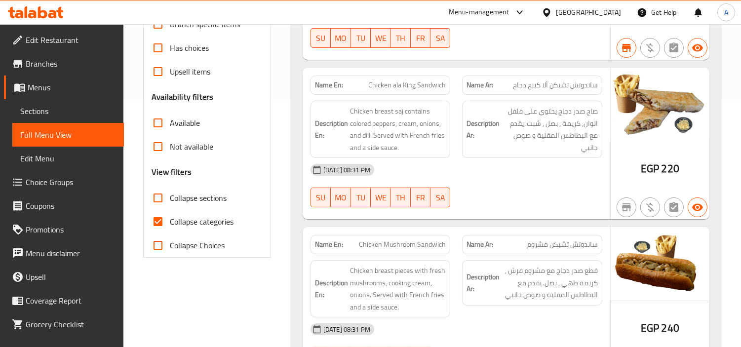
click at [160, 201] on input "Collapse sections" at bounding box center [158, 198] width 24 height 24
checkbox input "true"
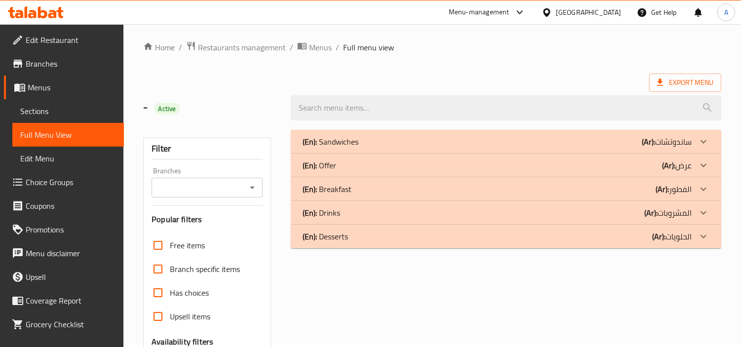
scroll to position [0, 0]
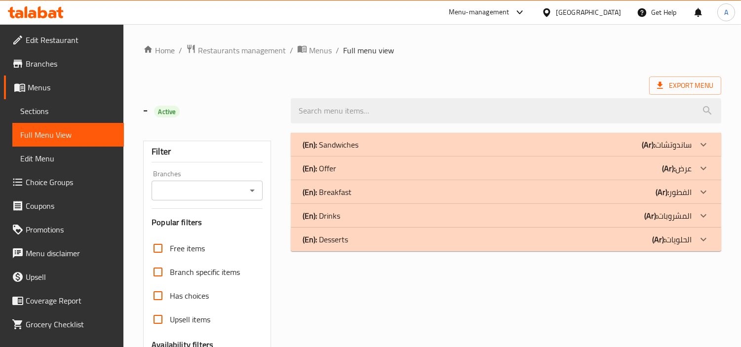
click at [443, 147] on div "(En): Sandwiches (Ar): ساندوتشات" at bounding box center [497, 145] width 389 height 12
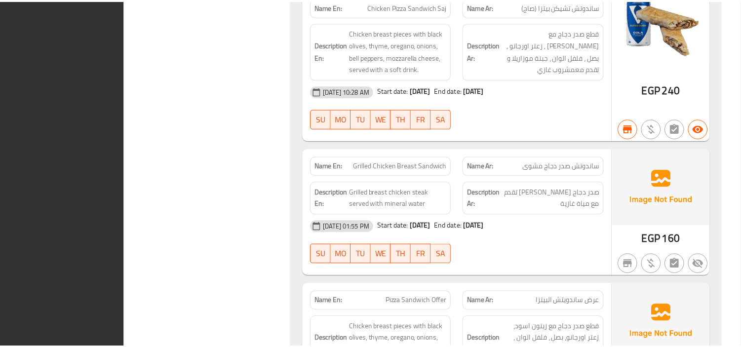
scroll to position [2943, 0]
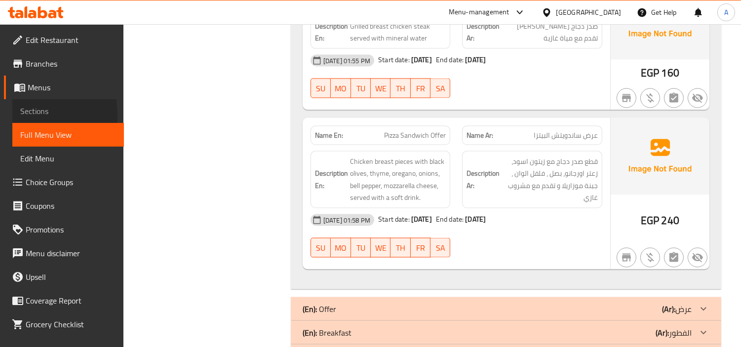
click at [15, 115] on link "Sections" at bounding box center [68, 111] width 112 height 24
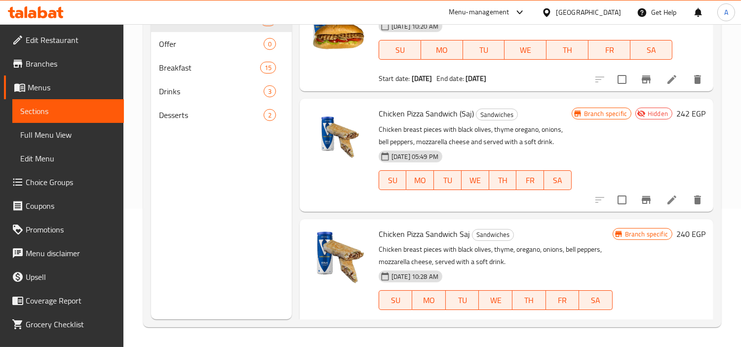
scroll to position [1970, 0]
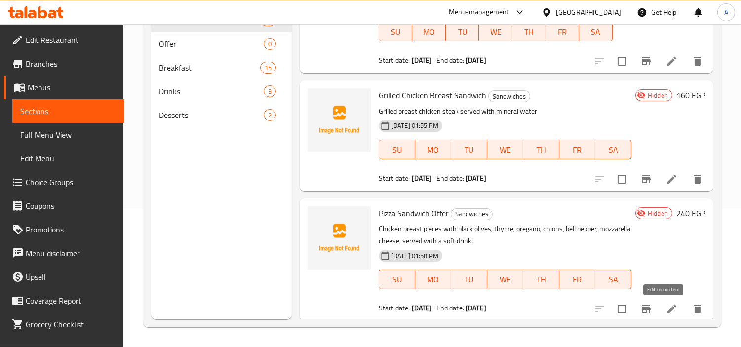
click at [666, 308] on icon at bounding box center [672, 309] width 12 height 12
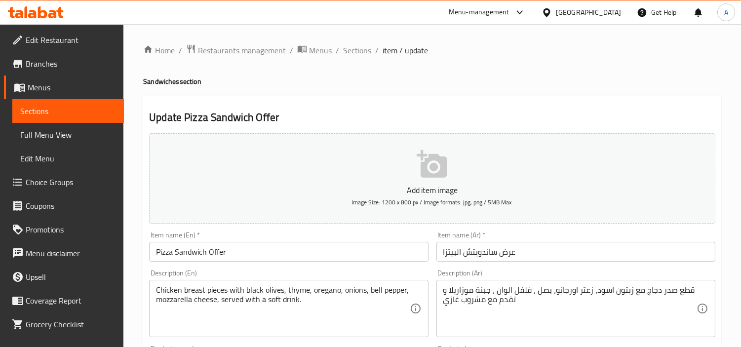
click at [59, 69] on span "Branches" at bounding box center [71, 64] width 90 height 12
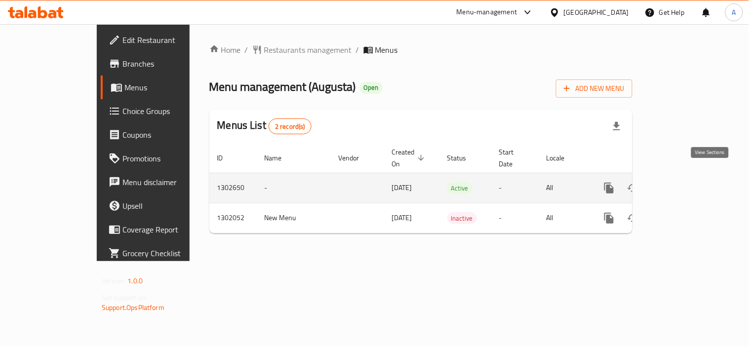
click at [687, 182] on icon "enhanced table" at bounding box center [681, 188] width 12 height 12
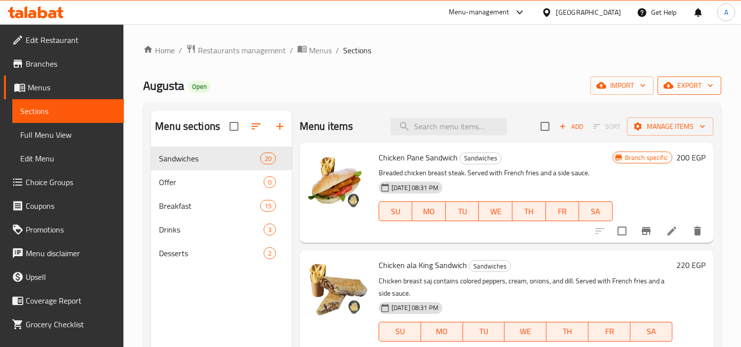
click at [690, 86] on span "export" at bounding box center [690, 86] width 48 height 12
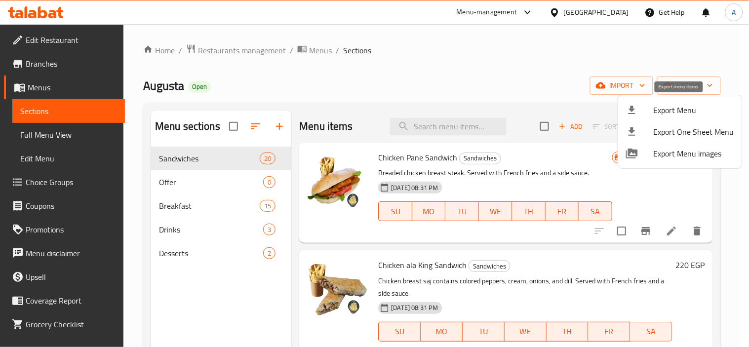
click at [678, 109] on span "Export Menu" at bounding box center [694, 110] width 81 height 12
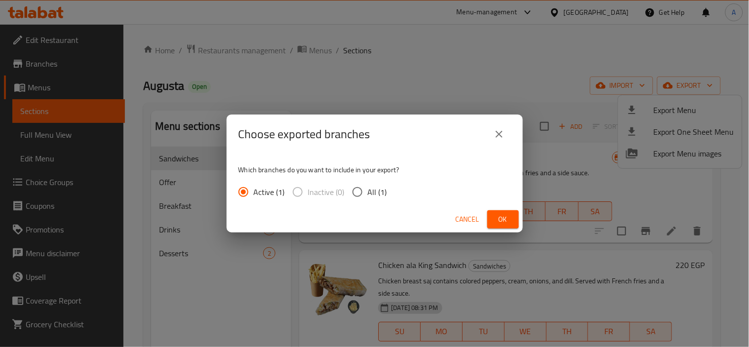
click at [388, 190] on div "Active (1) Inactive (0) All (1)" at bounding box center [317, 192] width 157 height 21
click at [382, 187] on span "All (1)" at bounding box center [377, 192] width 19 height 12
click at [368, 187] on input "All (1)" at bounding box center [357, 192] width 21 height 21
radio input "true"
click at [496, 217] on span "Ok" at bounding box center [503, 219] width 16 height 12
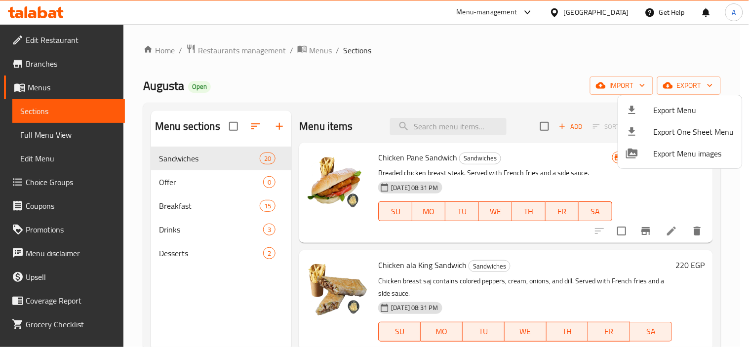
click at [43, 67] on div at bounding box center [374, 173] width 749 height 347
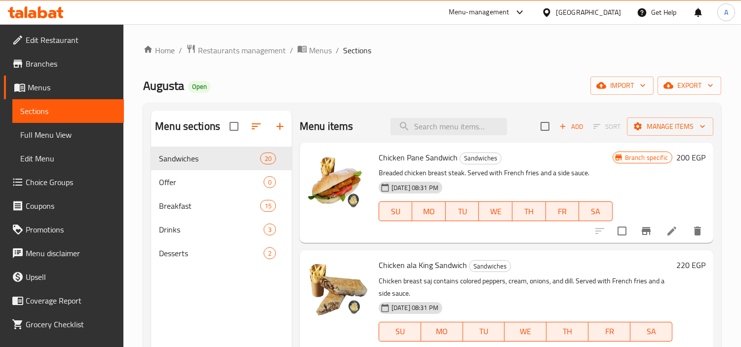
click at [45, 68] on span "Branches" at bounding box center [71, 64] width 90 height 12
